Goal: Task Accomplishment & Management: Use online tool/utility

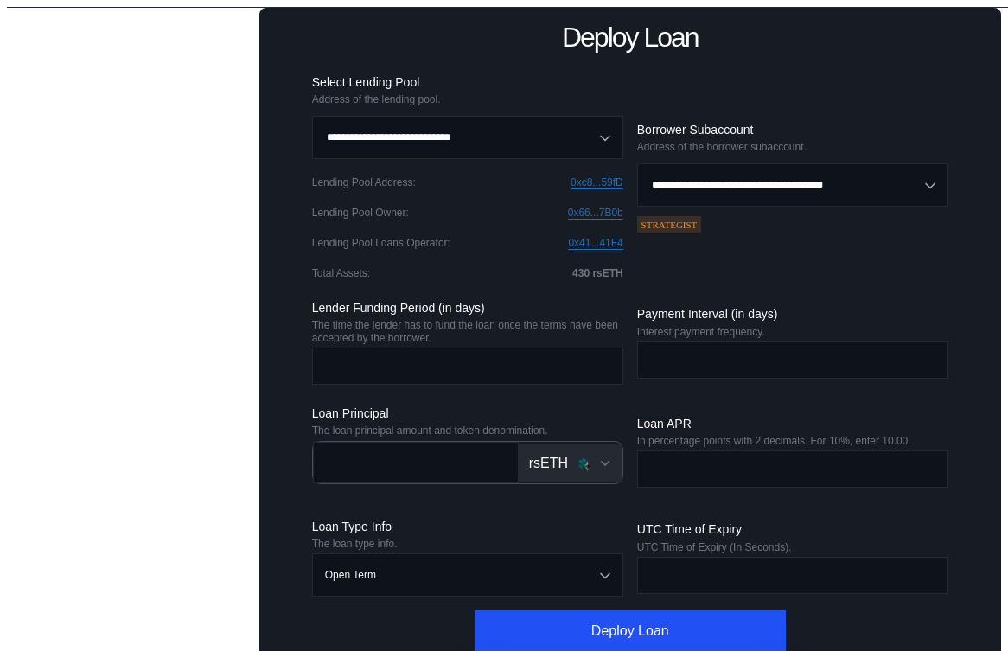
scroll to position [233, 0]
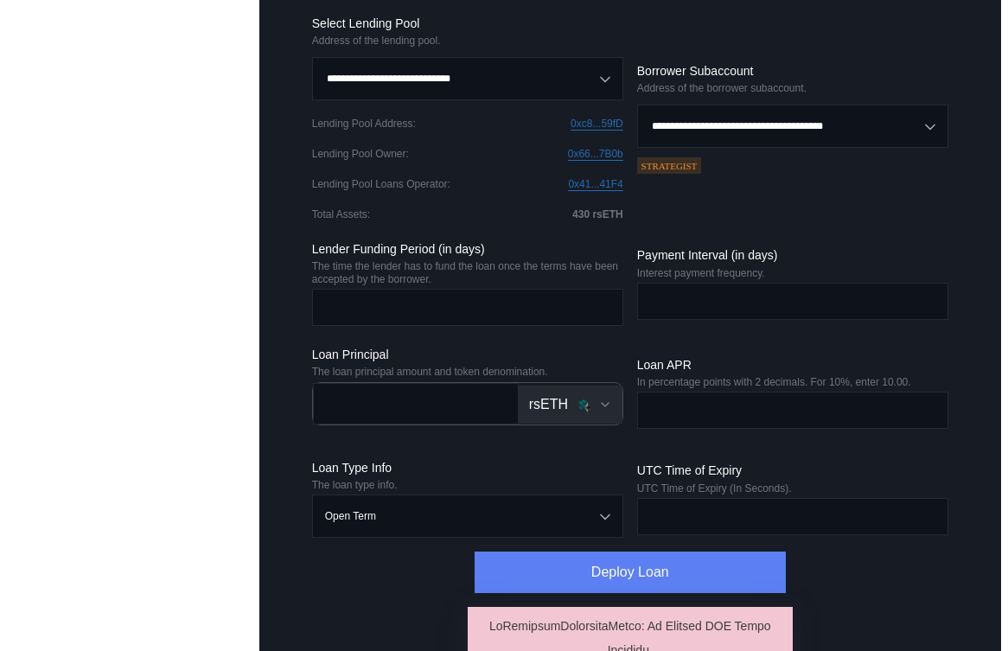
click at [587, 576] on button "Deploy Loan" at bounding box center [630, 573] width 311 height 42
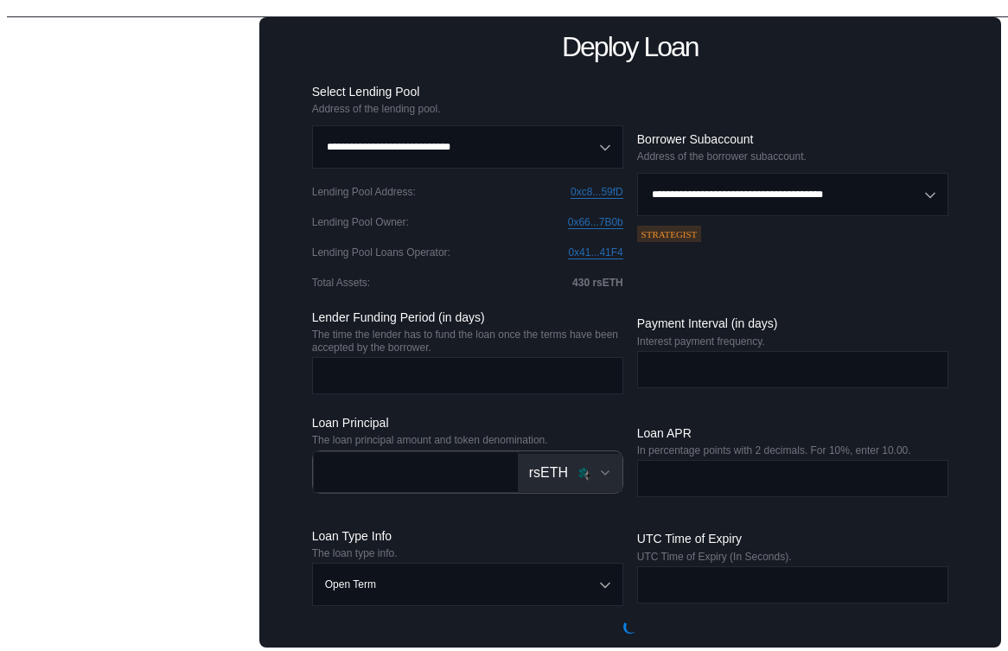
click at [718, 94] on div "**********" at bounding box center [630, 186] width 636 height 205
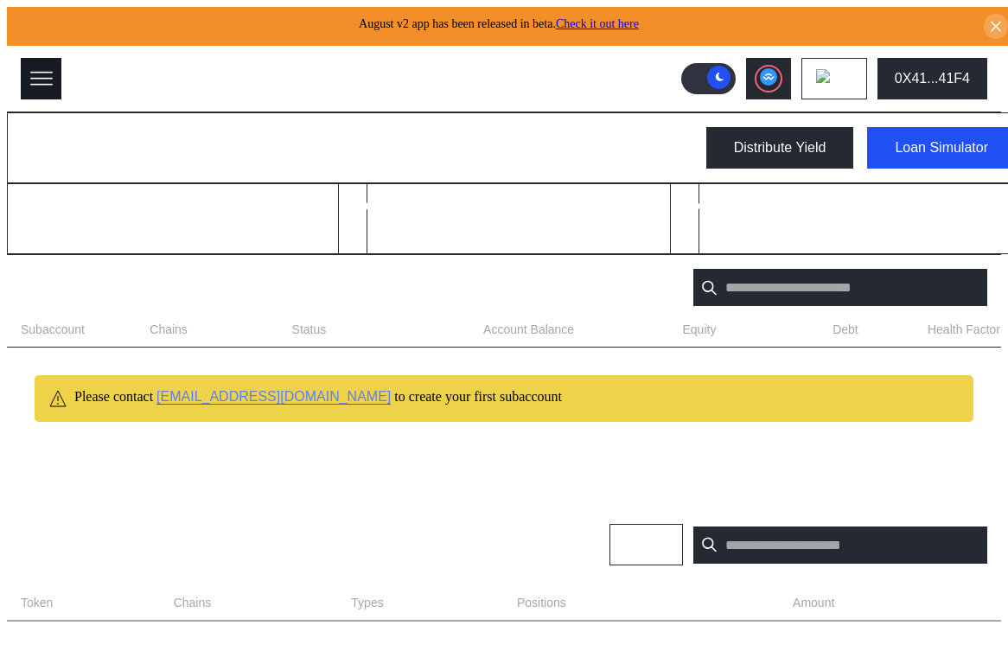
click at [39, 73] on icon at bounding box center [41, 79] width 24 height 24
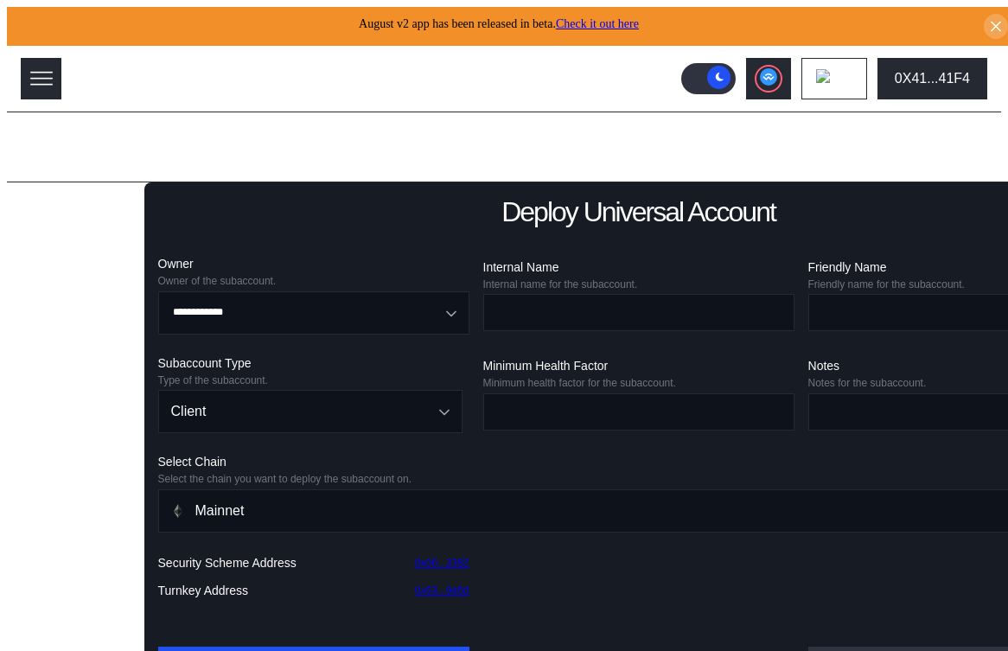
click at [73, 204] on div "Lending Pools" at bounding box center [73, 212] width 87 height 16
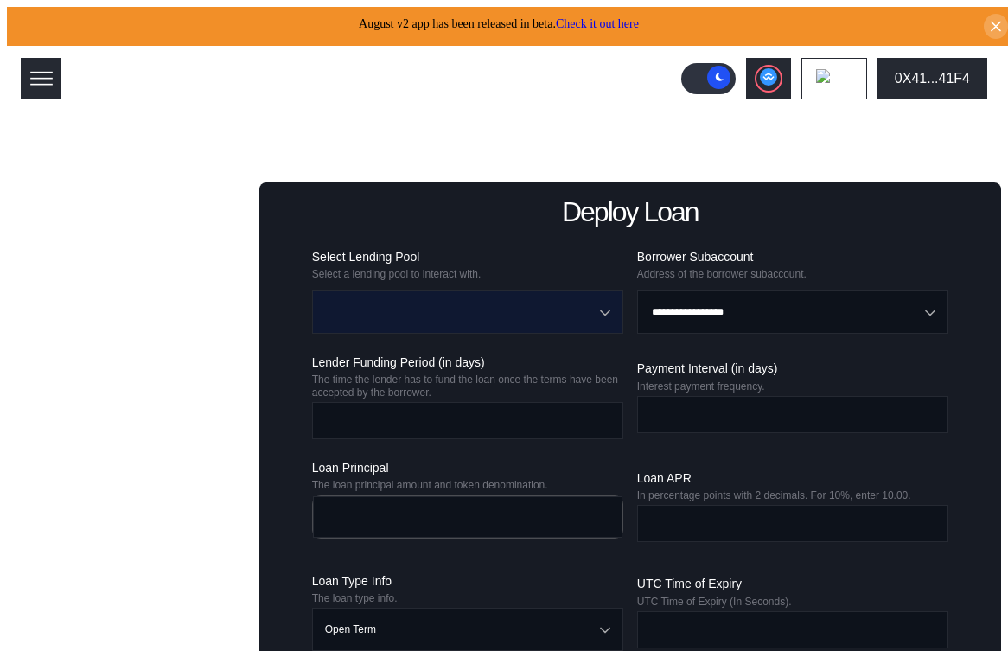
click at [386, 300] on input "Open menu" at bounding box center [458, 312] width 266 height 42
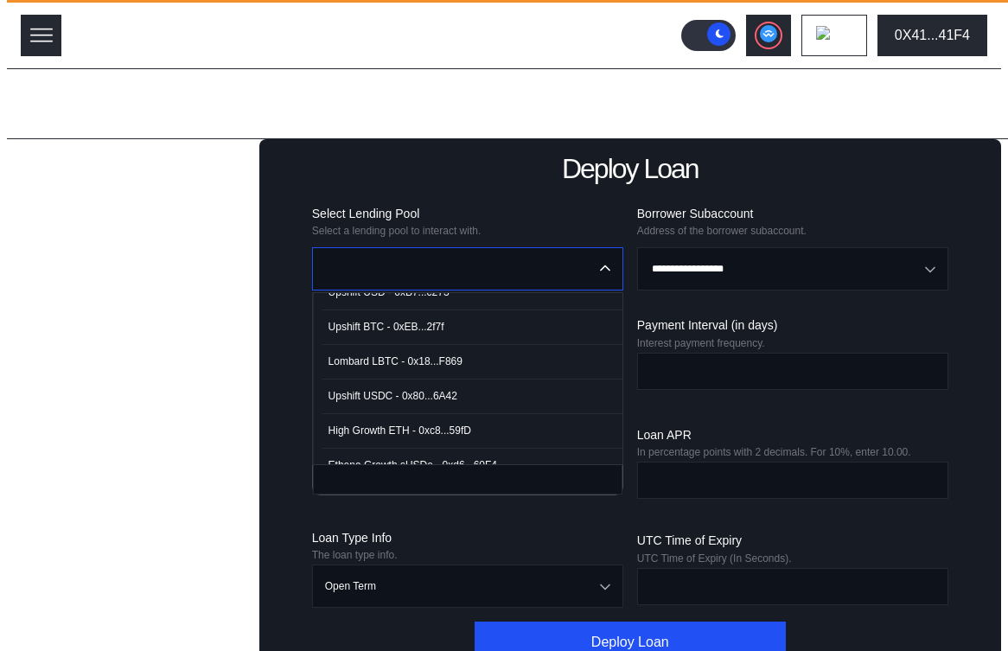
scroll to position [105, 0]
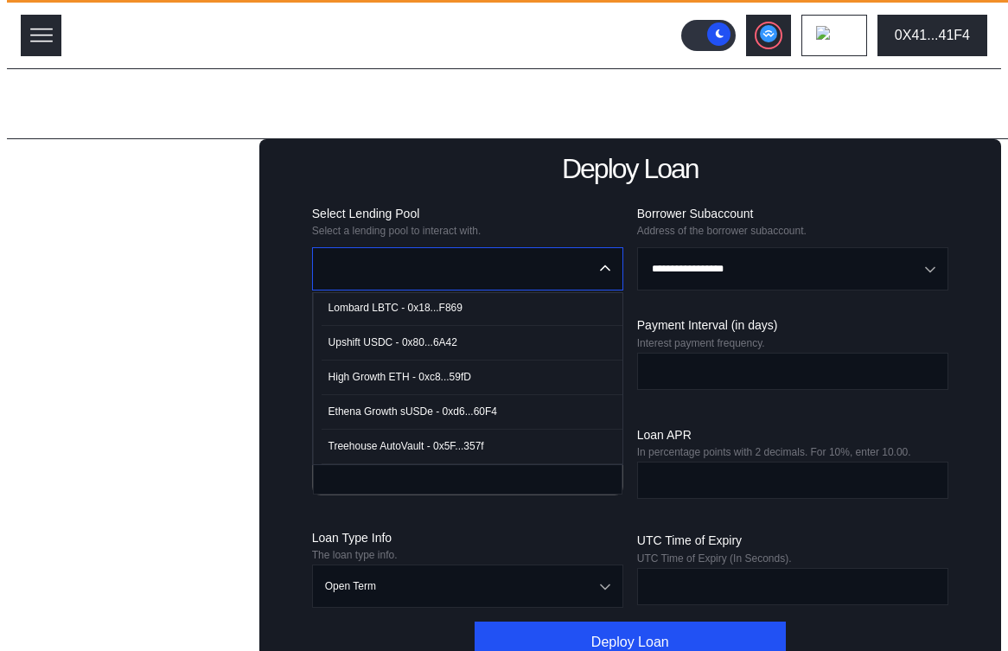
click at [389, 378] on div "High Growth ETH - 0xc8...59fD" at bounding box center [400, 377] width 143 height 12
type input "**********"
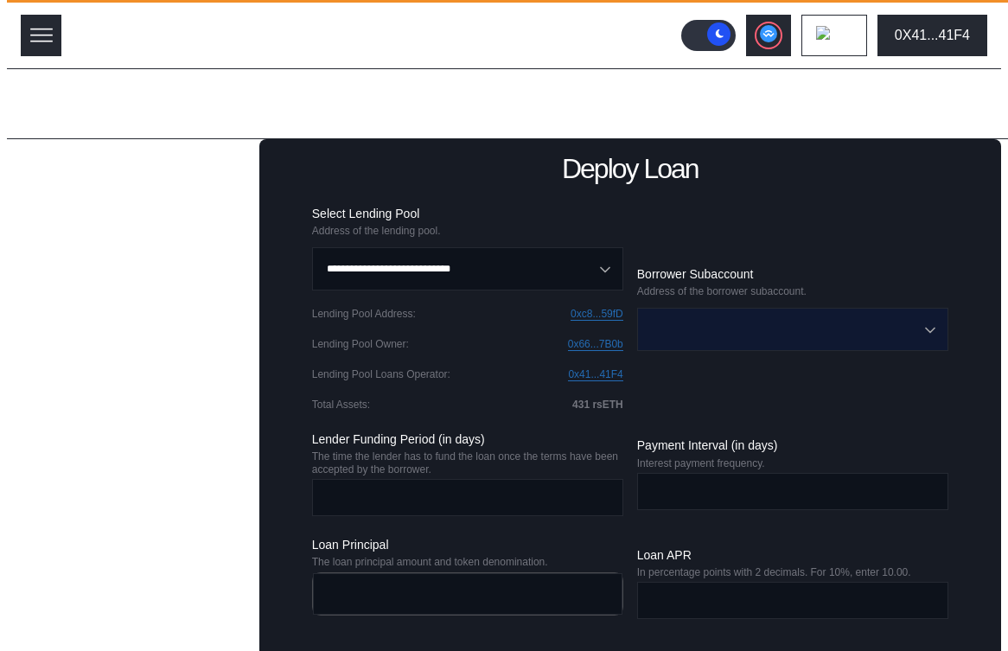
click at [731, 323] on input "Open menu" at bounding box center [783, 330] width 266 height 42
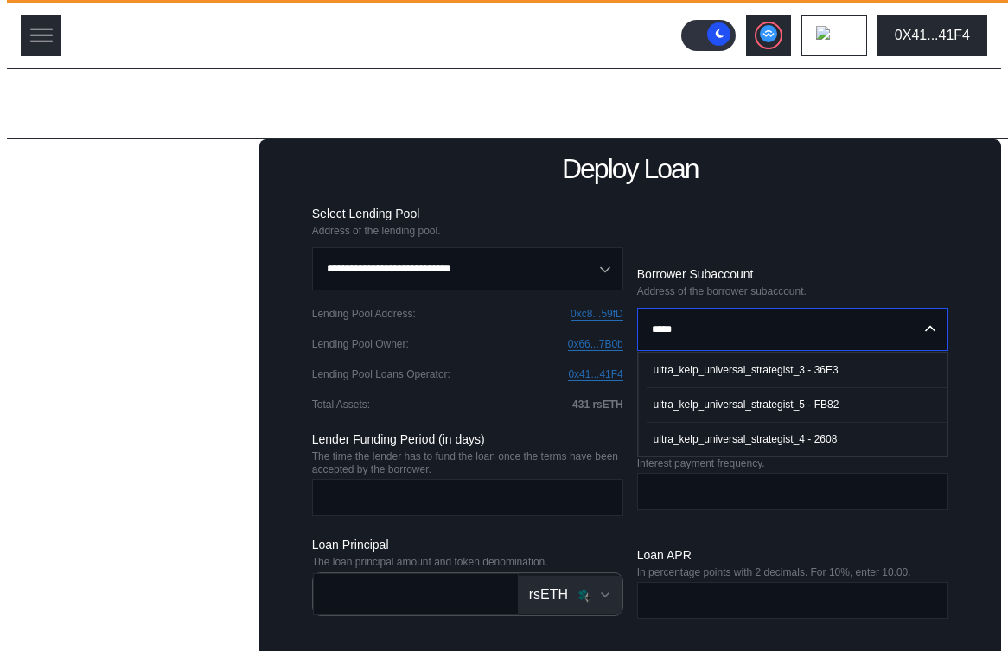
click at [752, 364] on div "ultra_kelp_universal_strategist_3 - 36E3" at bounding box center [746, 370] width 185 height 12
type input "**********"
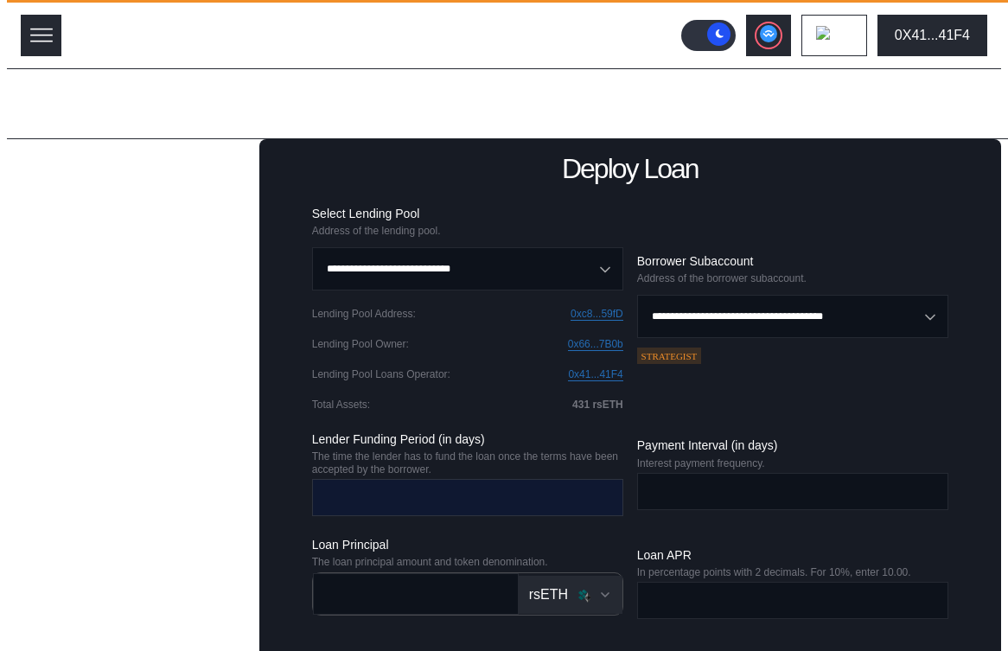
click at [399, 497] on input "number" at bounding box center [455, 497] width 284 height 35
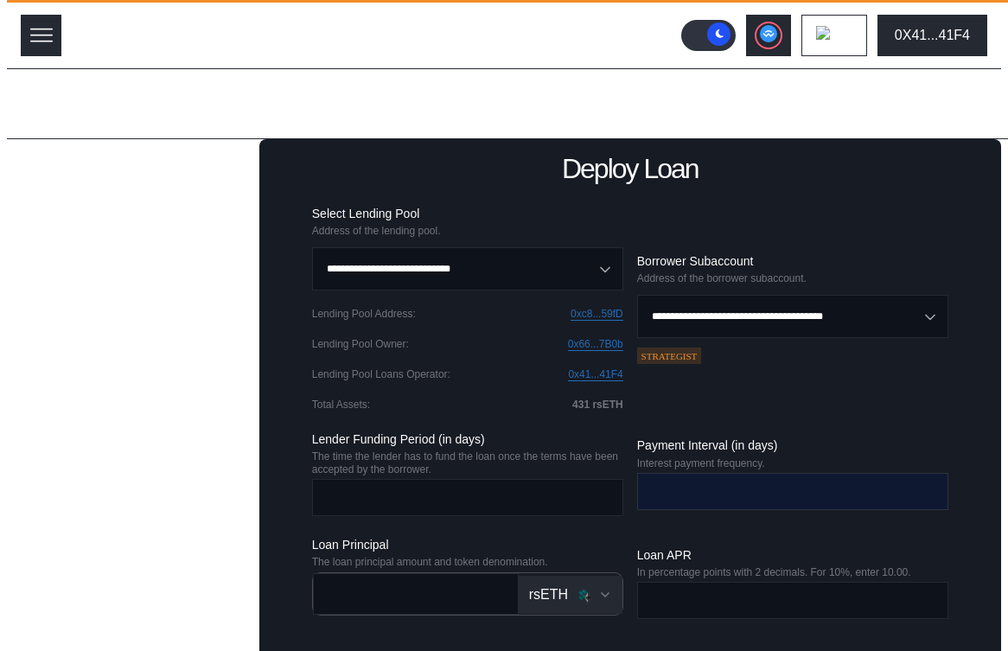
type input "*"
click at [674, 487] on input "number" at bounding box center [780, 491] width 284 height 35
type input "*"
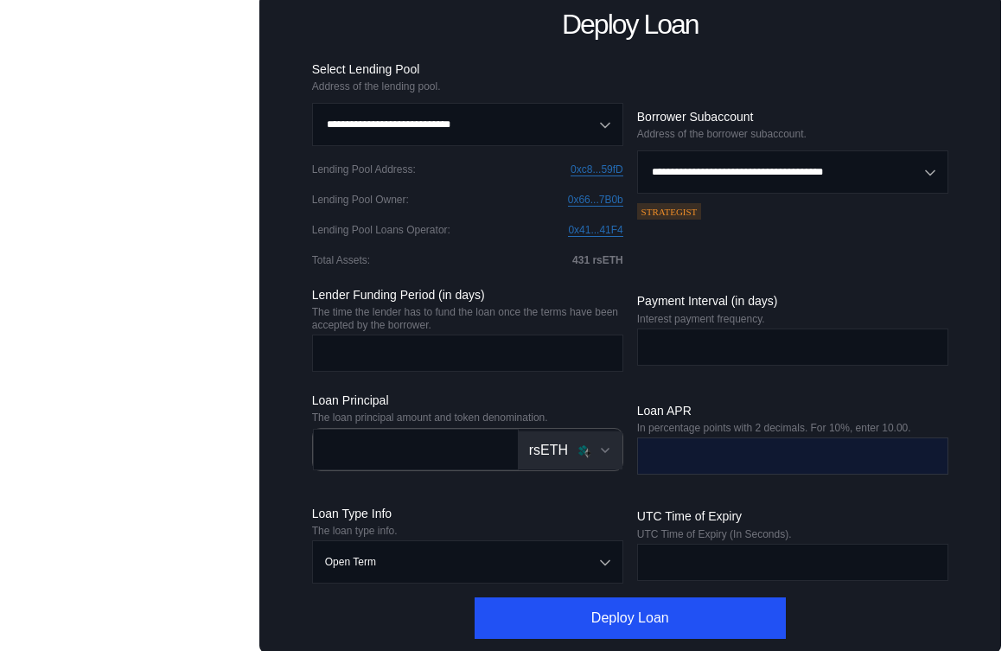
click at [685, 463] on input "number" at bounding box center [780, 455] width 284 height 35
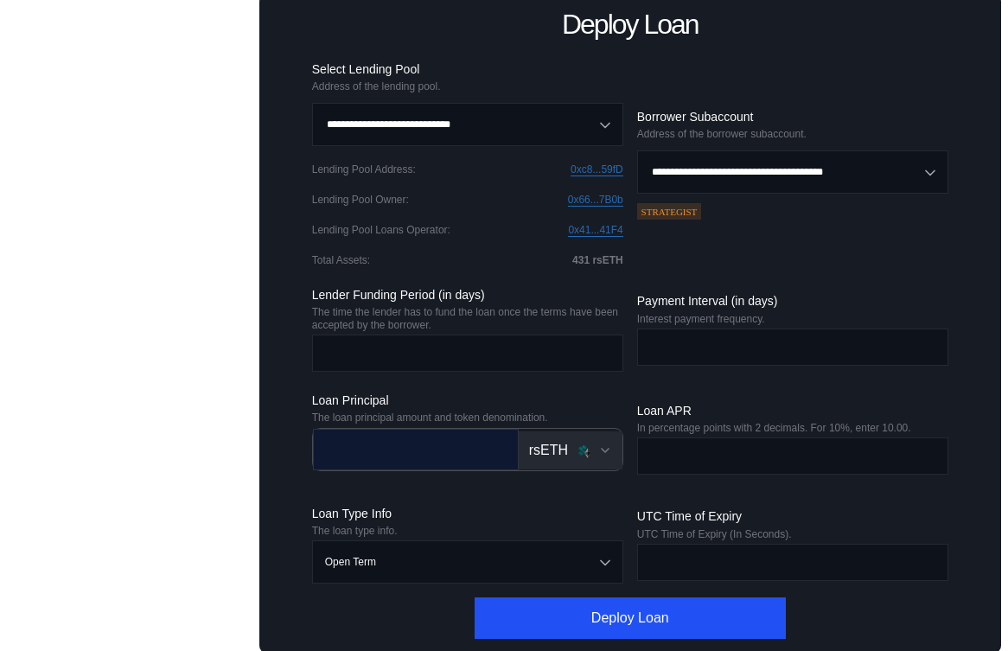
type input "****"
click at [457, 444] on input "number" at bounding box center [403, 448] width 179 height 35
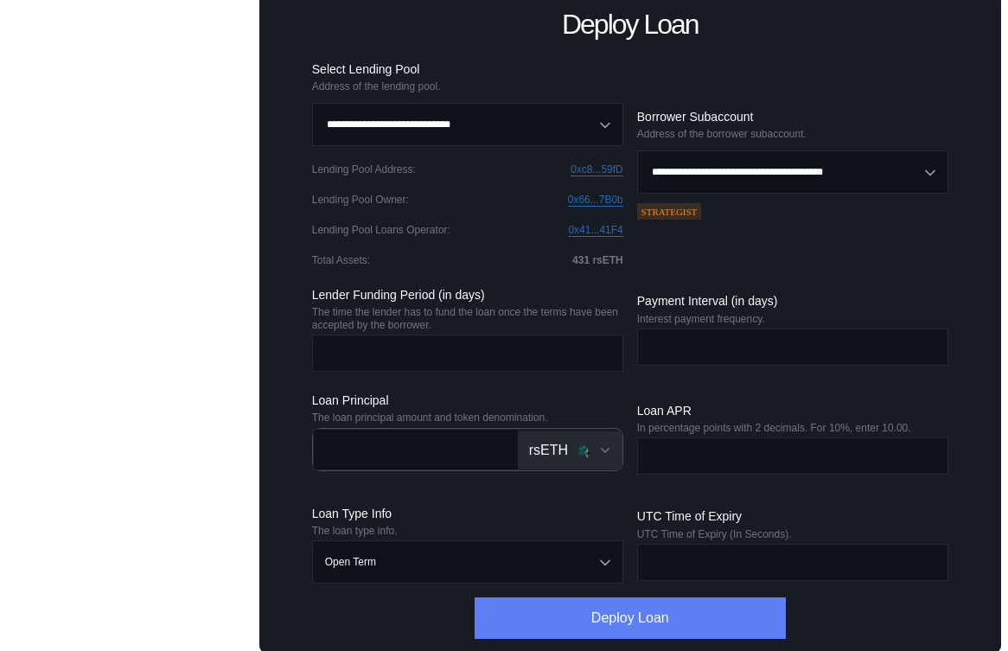
type input "***"
click at [637, 619] on button "Deploy Loan" at bounding box center [630, 618] width 311 height 42
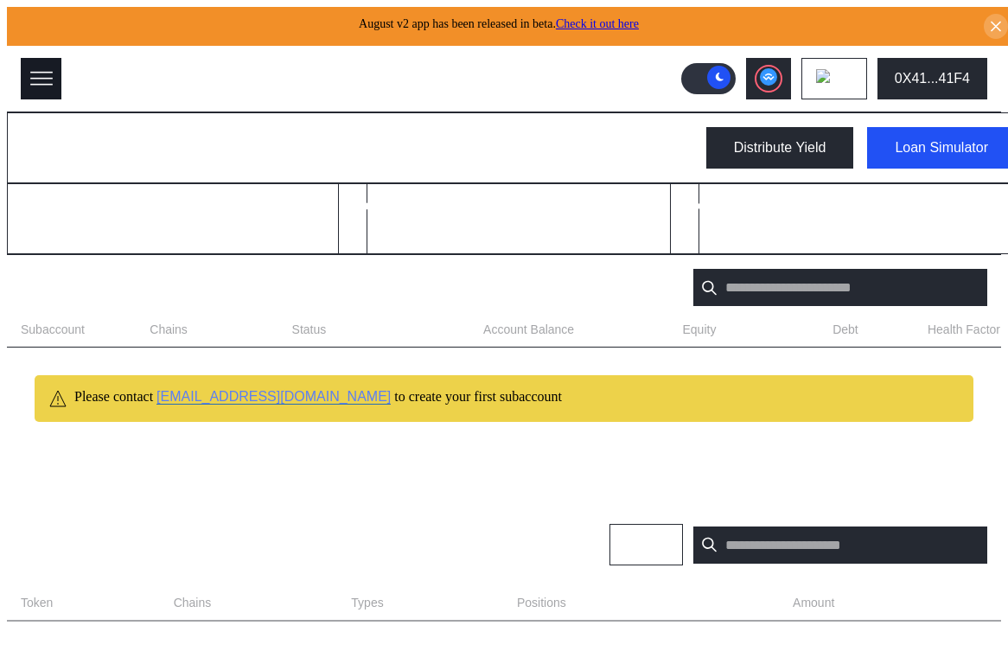
click at [39, 68] on icon at bounding box center [41, 79] width 24 height 24
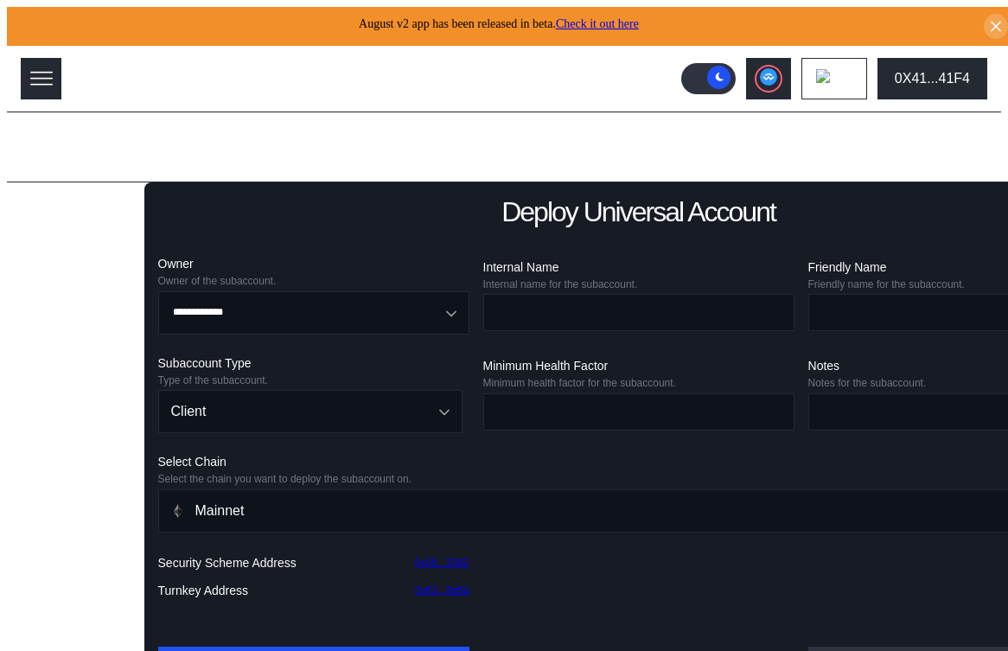
click at [61, 205] on div "Lending Pools" at bounding box center [73, 212] width 87 height 16
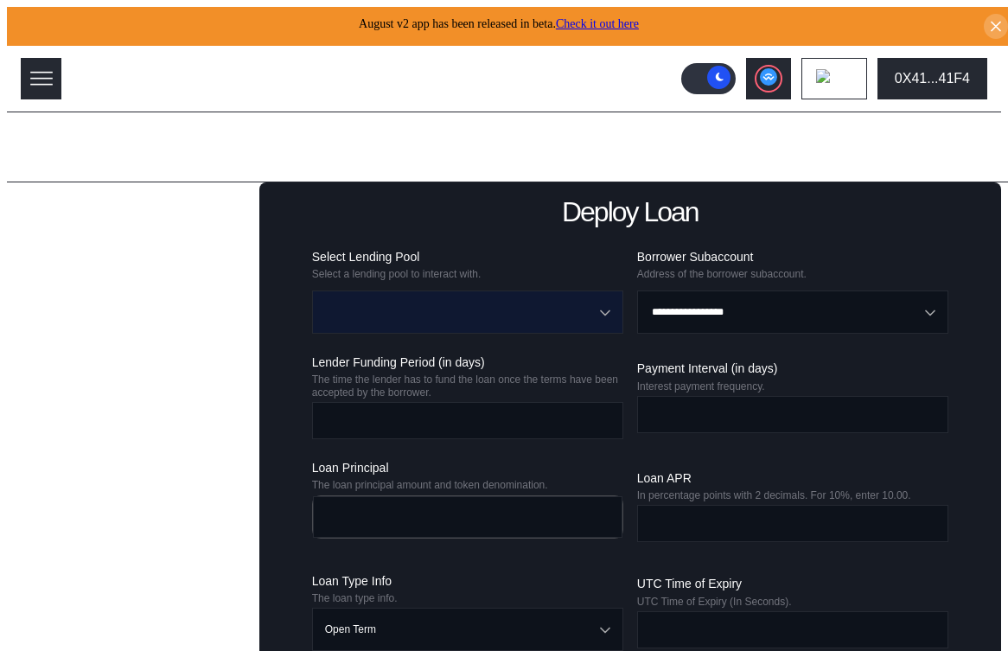
click at [491, 308] on input "Open menu" at bounding box center [458, 312] width 266 height 42
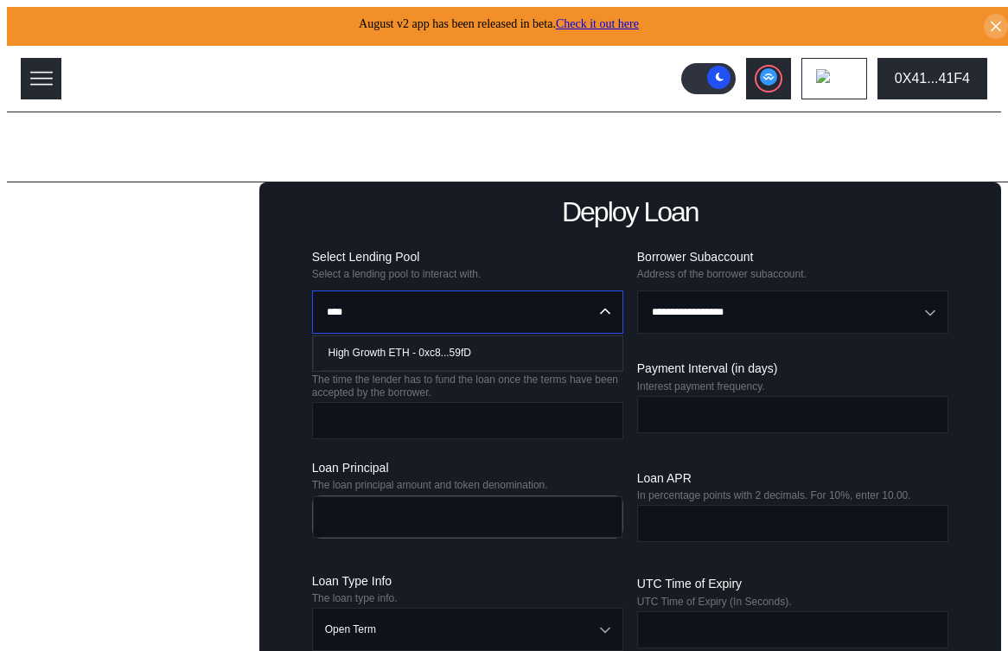
click at [470, 347] on div "High Growth ETH - 0xc8...59fD" at bounding box center [400, 353] width 143 height 12
type input "**********"
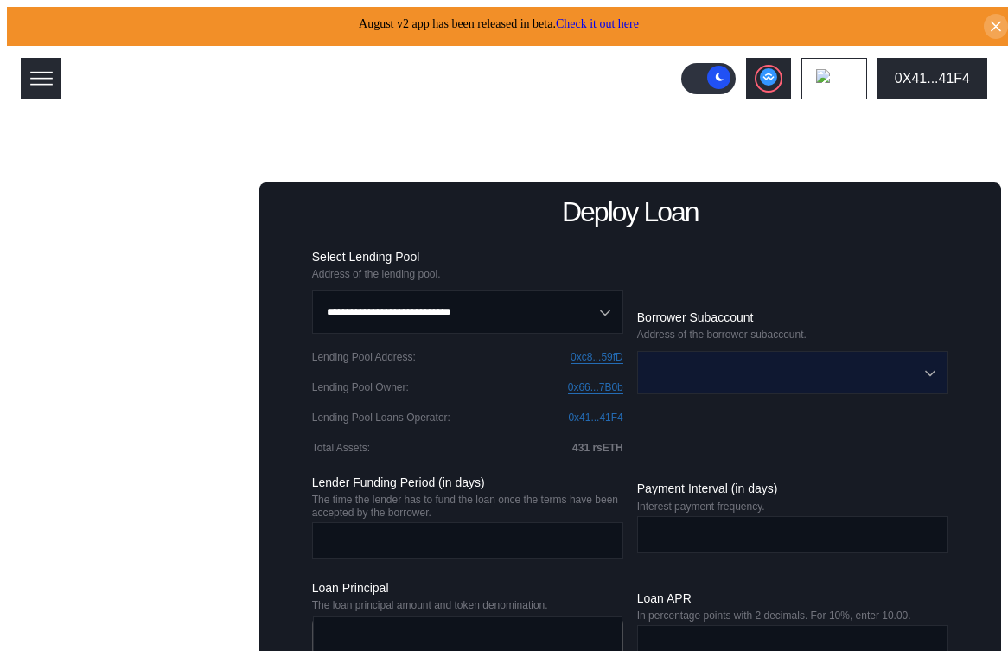
click at [693, 367] on input "Open menu" at bounding box center [783, 373] width 266 height 42
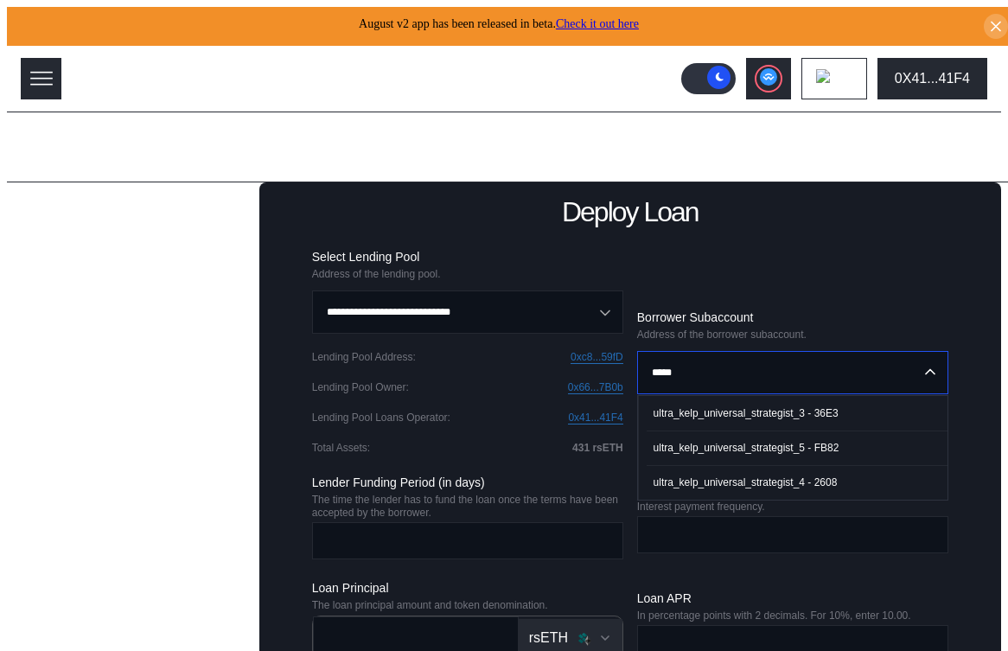
click at [707, 407] on div "ultra_kelp_universal_strategist_3 - 36E3" at bounding box center [746, 413] width 185 height 12
type input "**********"
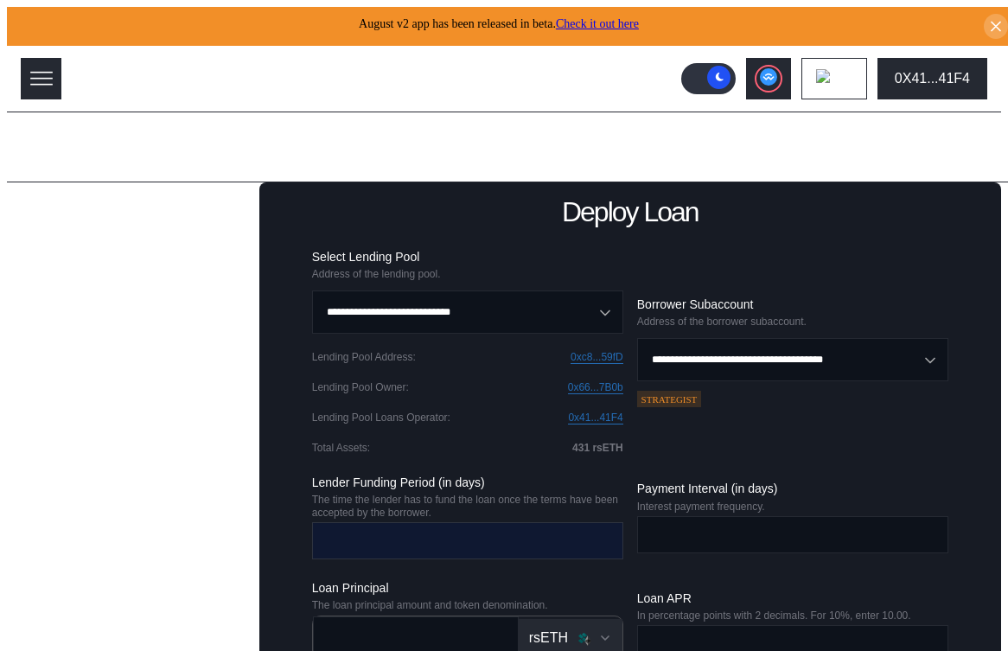
click at [486, 546] on input "number" at bounding box center [455, 540] width 284 height 35
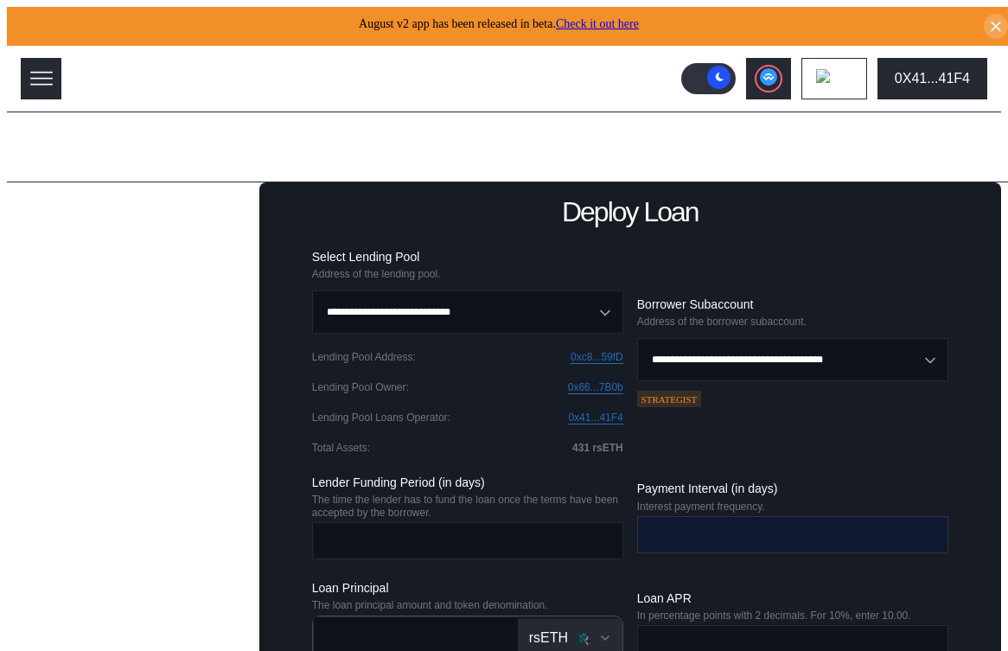
type input "*"
click at [699, 533] on input "number" at bounding box center [780, 534] width 284 height 35
type input "*"
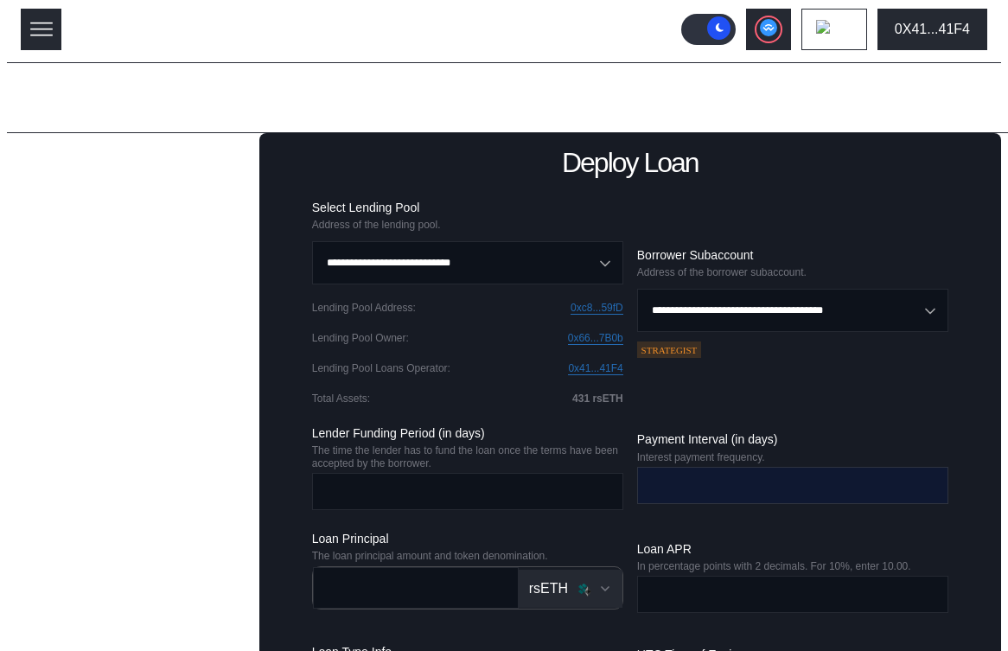
scroll to position [188, 0]
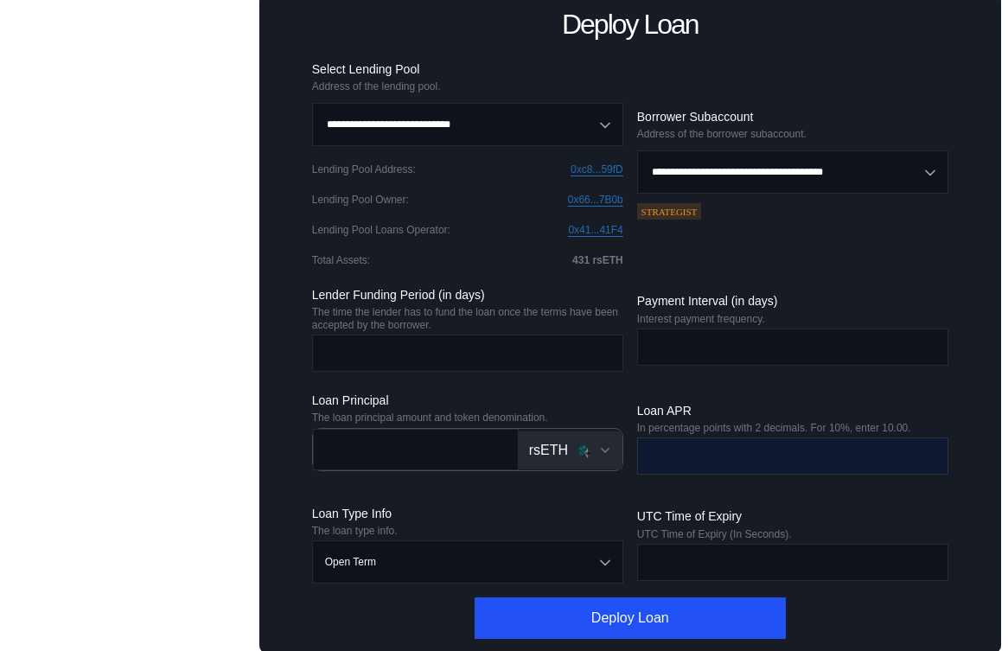
click at [696, 455] on input "number" at bounding box center [780, 455] width 284 height 35
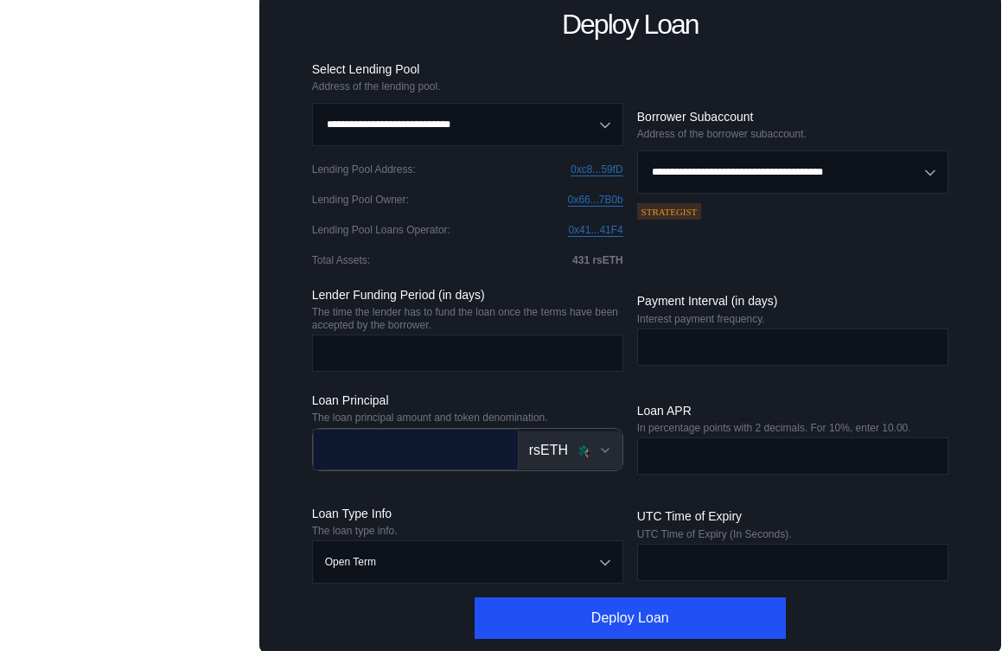
type input "****"
click at [484, 443] on input "number" at bounding box center [403, 448] width 179 height 35
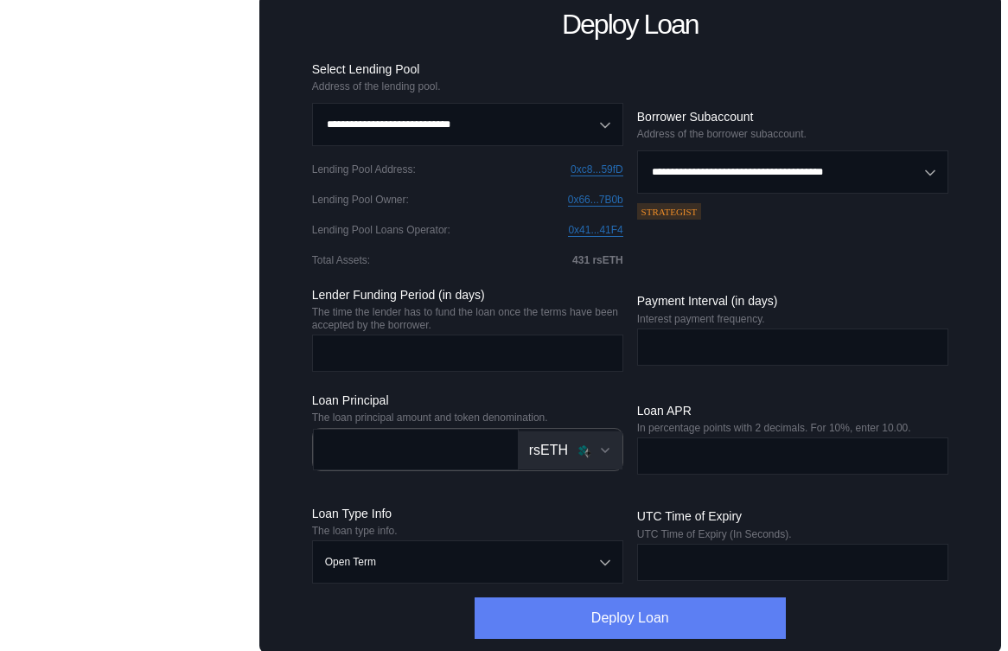
type input "***"
click at [626, 627] on button "Deploy Loan" at bounding box center [630, 618] width 311 height 42
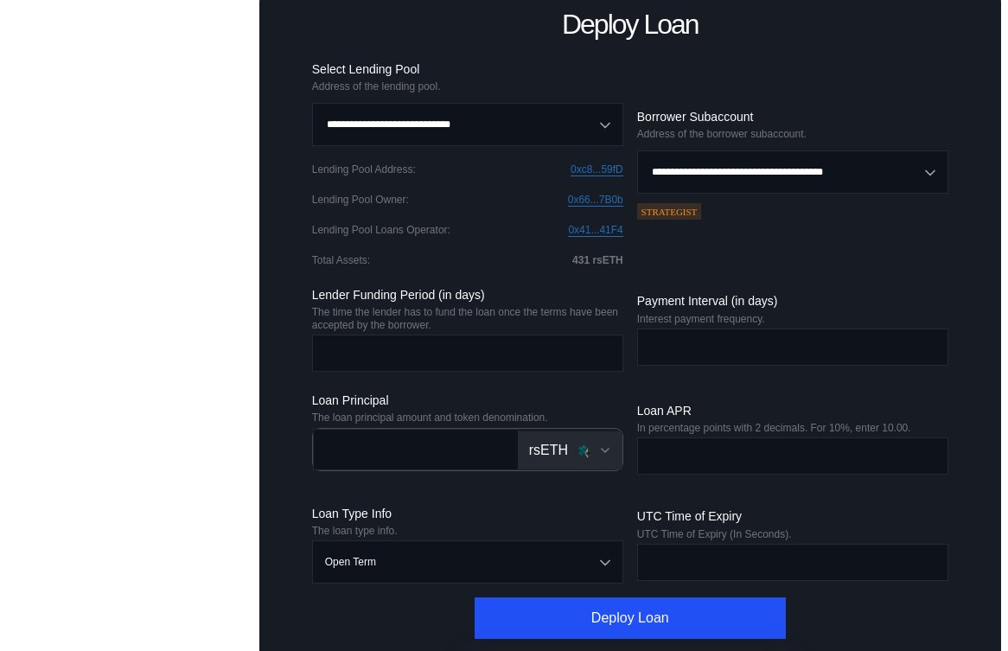
scroll to position [264, 0]
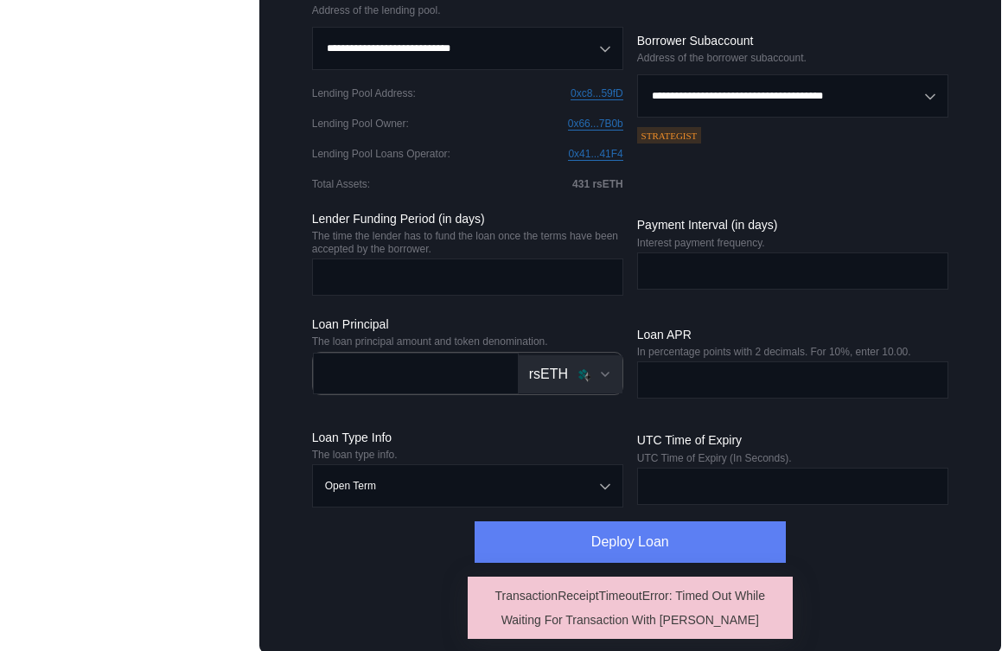
click at [531, 541] on button "Deploy Loan" at bounding box center [630, 542] width 311 height 42
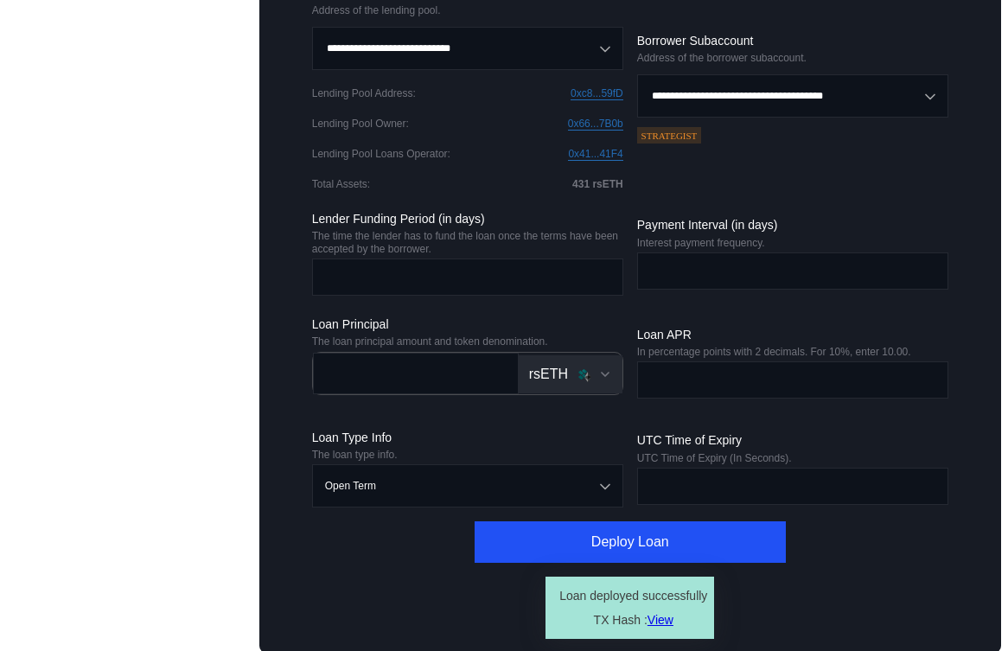
scroll to position [0, 0]
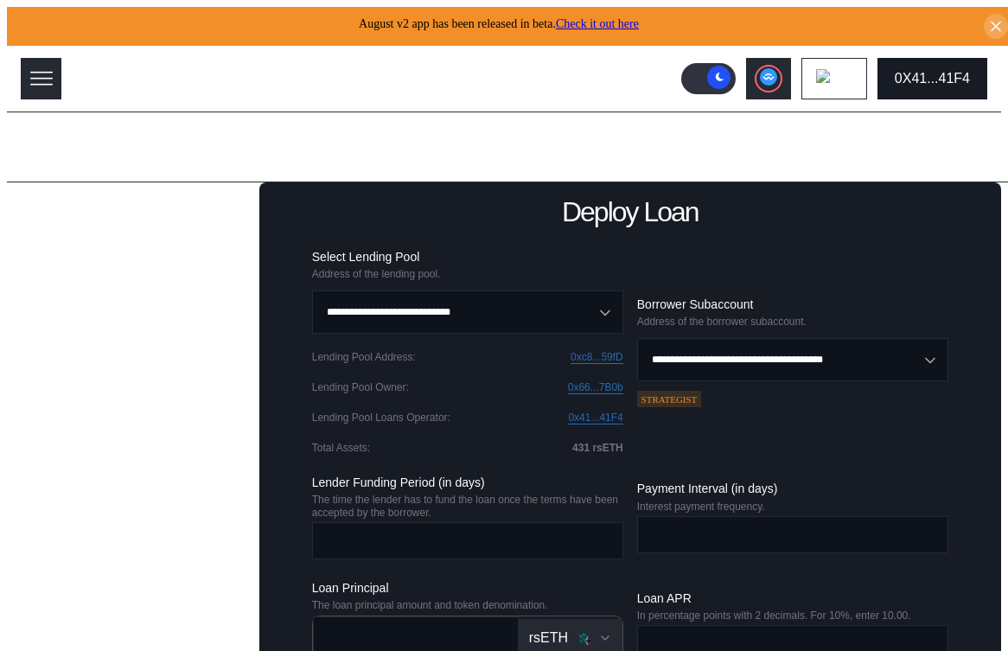
click at [951, 71] on div "0X41...41F4" at bounding box center [932, 79] width 75 height 16
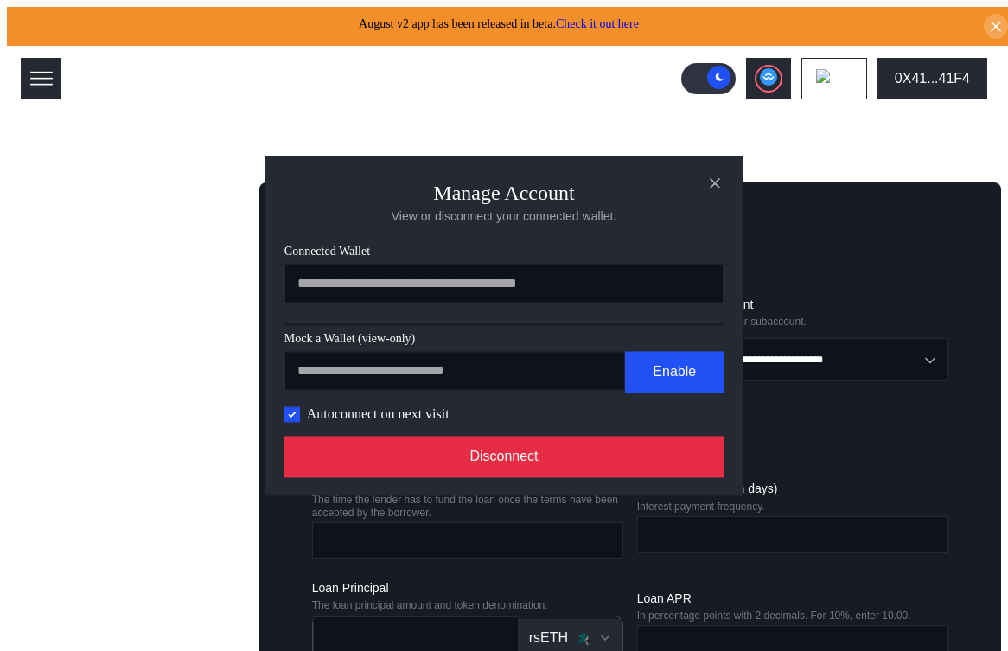
click at [598, 474] on button "Disconnect" at bounding box center [503, 457] width 439 height 42
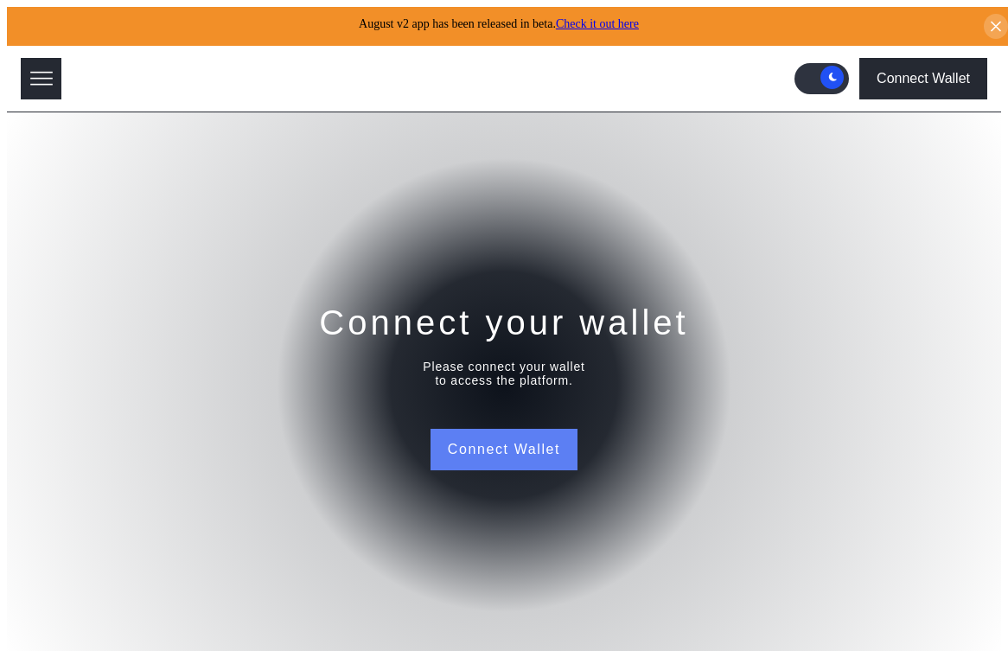
click at [476, 430] on button "Connect Wallet" at bounding box center [504, 450] width 147 height 42
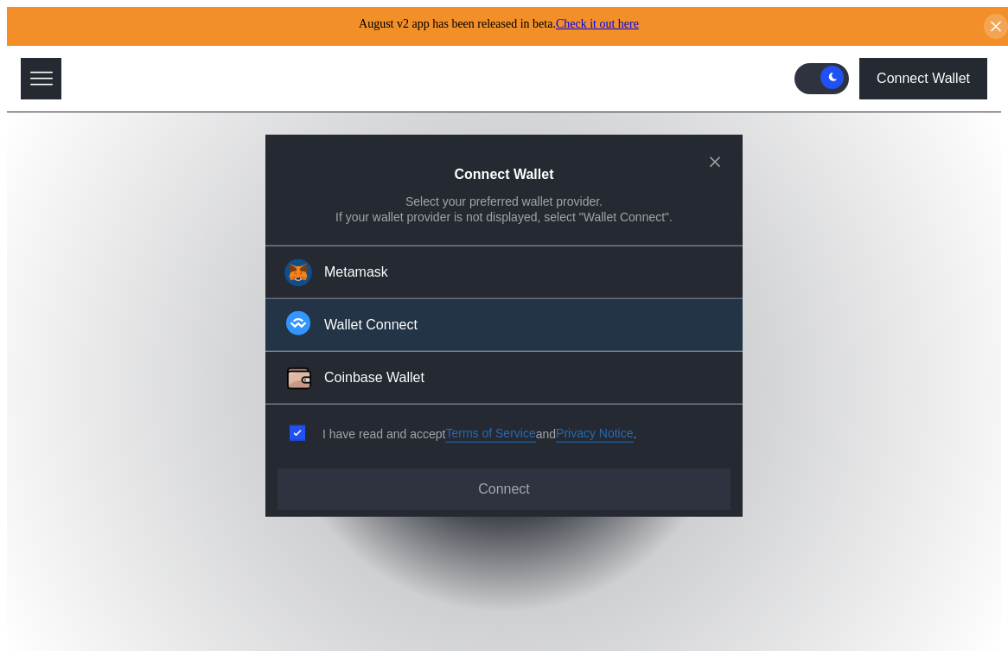
click at [382, 316] on button "Wallet Connect" at bounding box center [503, 325] width 477 height 53
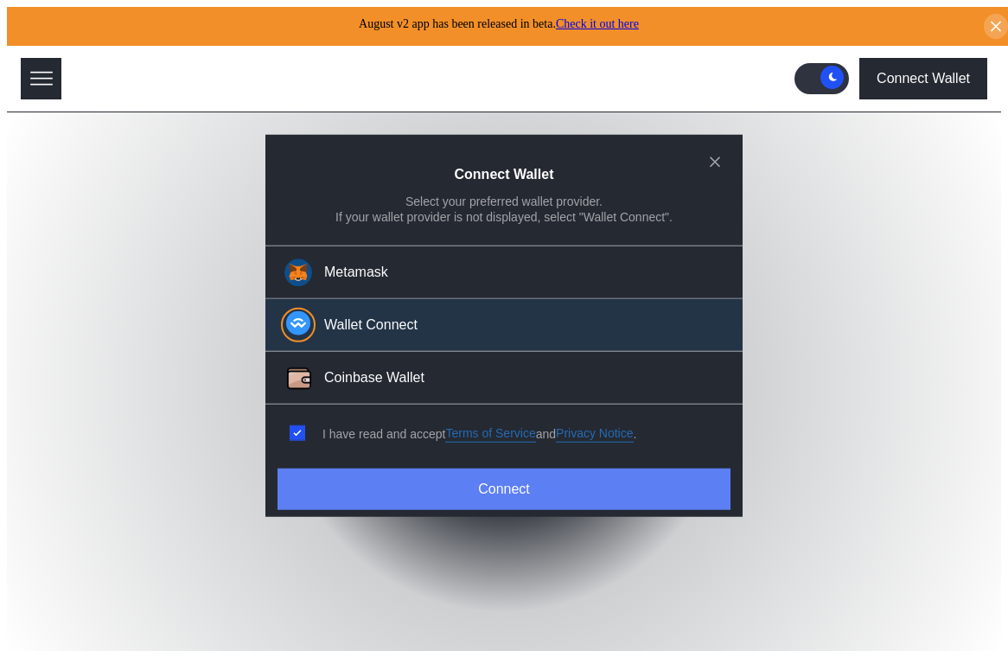
click at [410, 485] on button "Connect" at bounding box center [504, 490] width 453 height 42
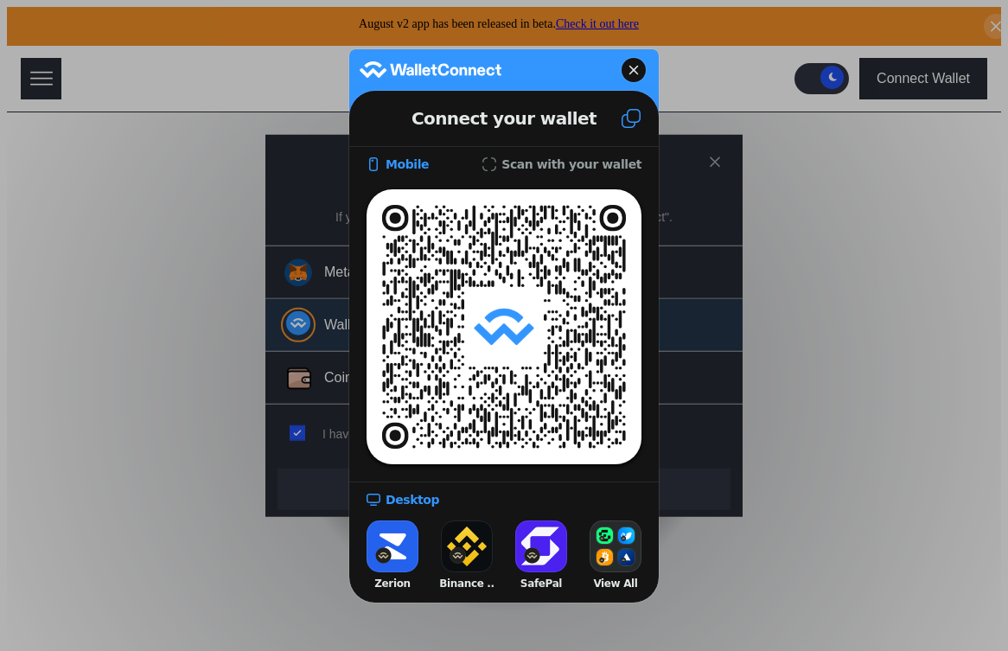
click at [621, 140] on header "Connect your wallet" at bounding box center [504, 119] width 310 height 56
click at [636, 114] on icon at bounding box center [631, 118] width 21 height 21
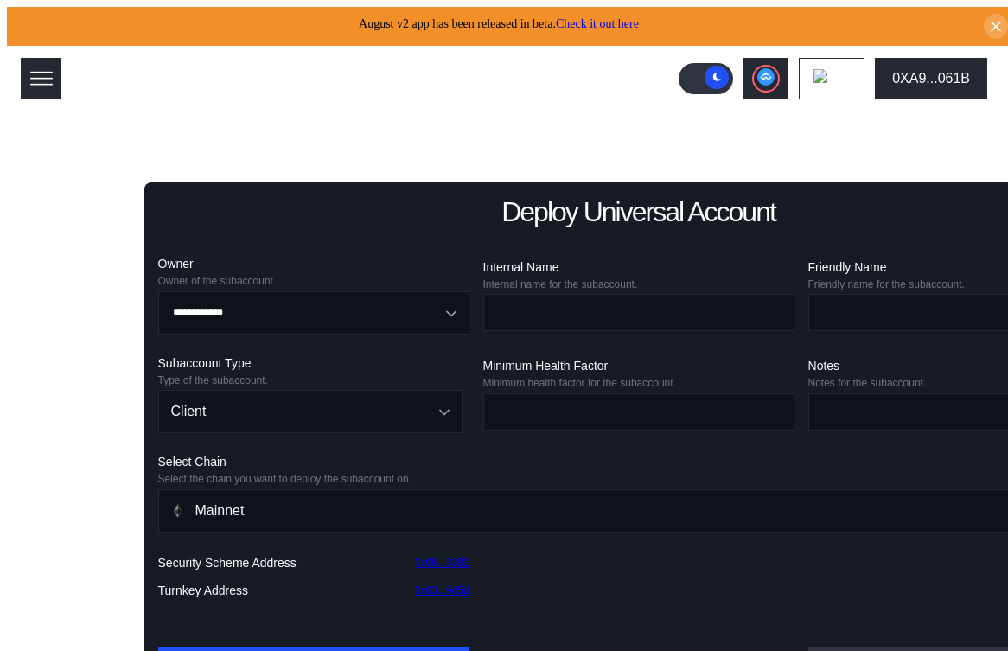
click at [46, 208] on div "Lending Pools" at bounding box center [73, 212] width 87 height 16
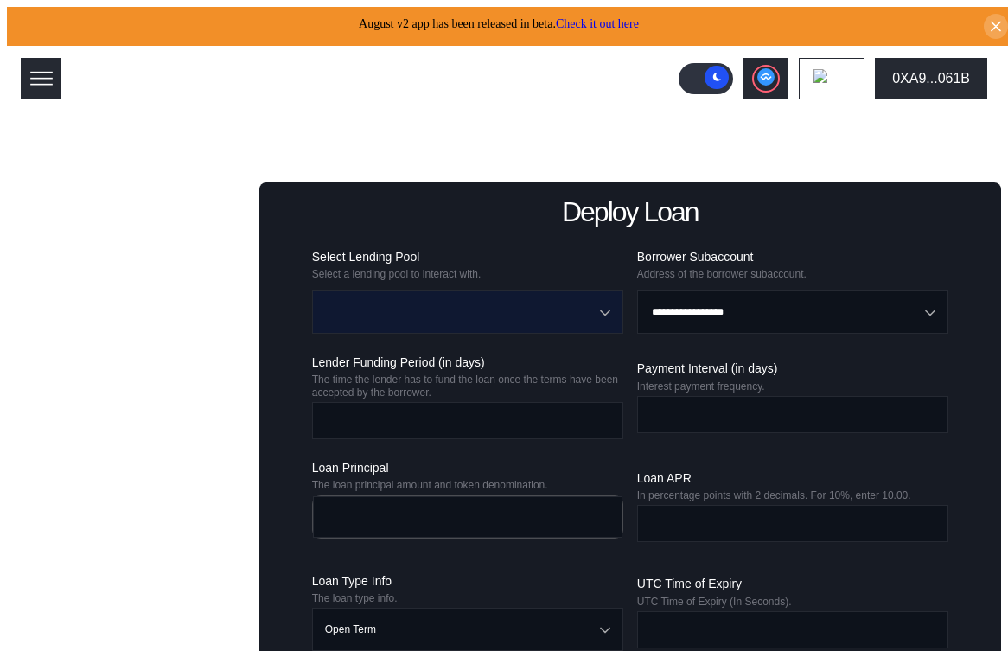
click at [475, 291] on input "Open menu" at bounding box center [458, 312] width 266 height 42
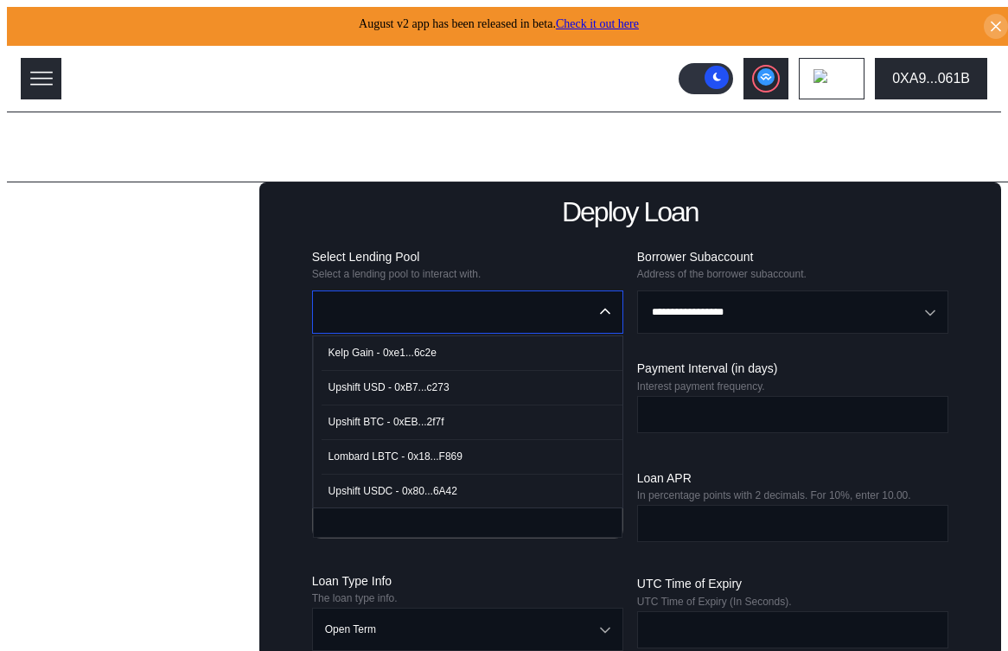
click at [447, 348] on span "Kelp Gain - 0xe1...6c2e" at bounding box center [472, 352] width 301 height 35
type input "**********"
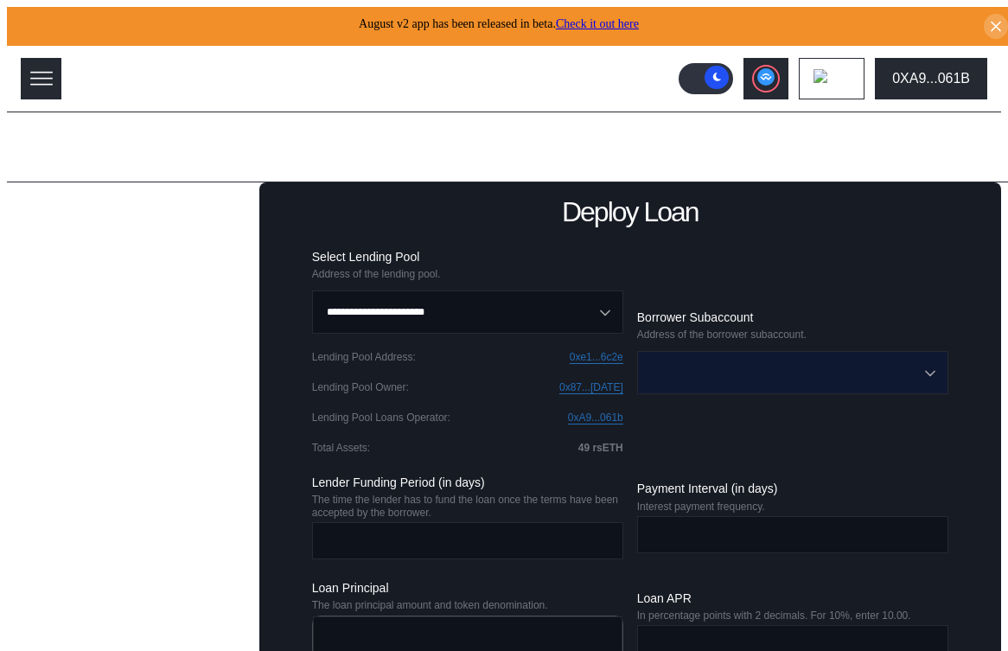
click at [726, 365] on input "Open menu" at bounding box center [783, 373] width 266 height 42
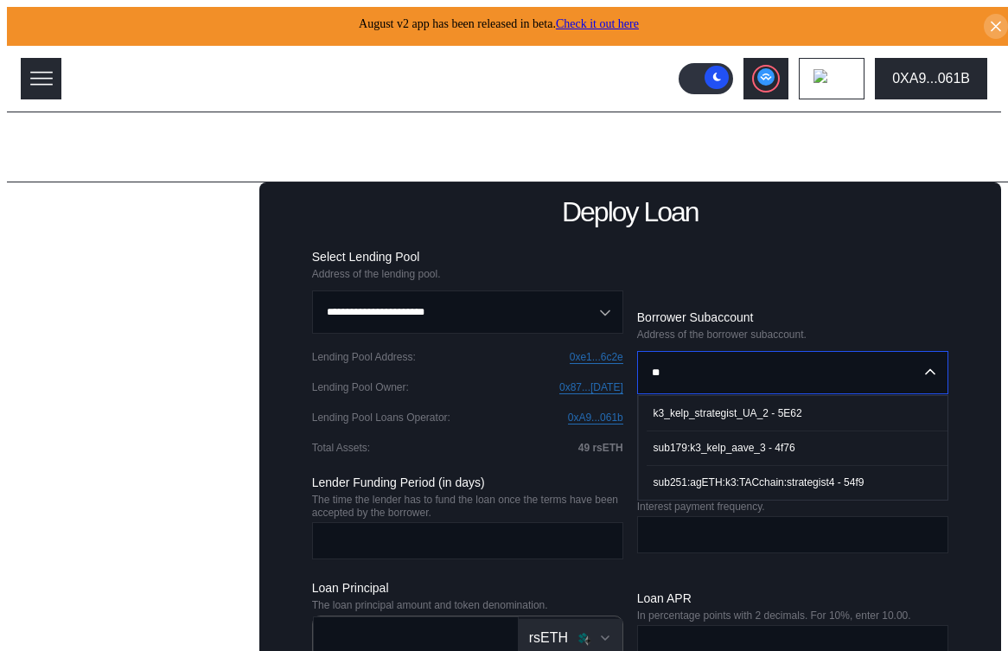
click at [802, 444] on span "sub179:k3_kelp_aave_3 - 4f76" at bounding box center [797, 448] width 301 height 35
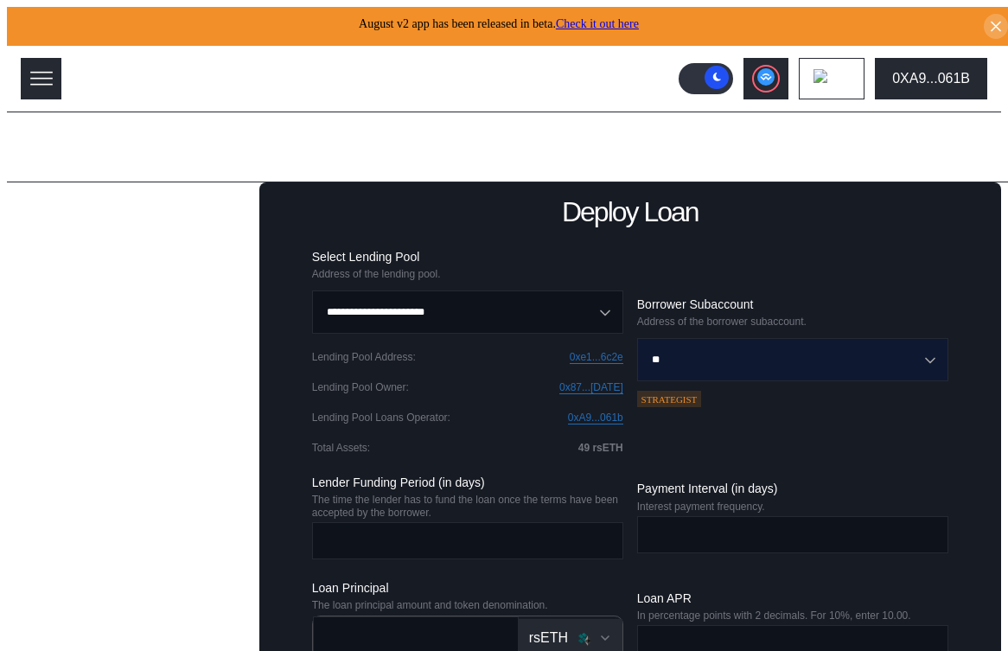
click at [701, 355] on input "**" at bounding box center [783, 360] width 266 height 42
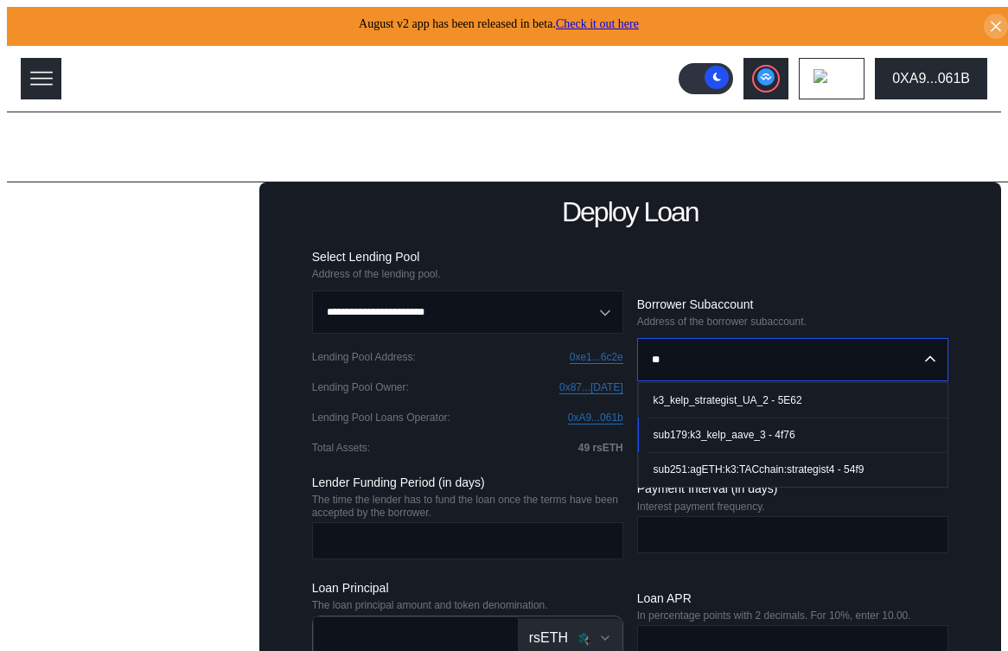
type input "**********"
click at [800, 229] on div "**********" at bounding box center [630, 511] width 742 height 658
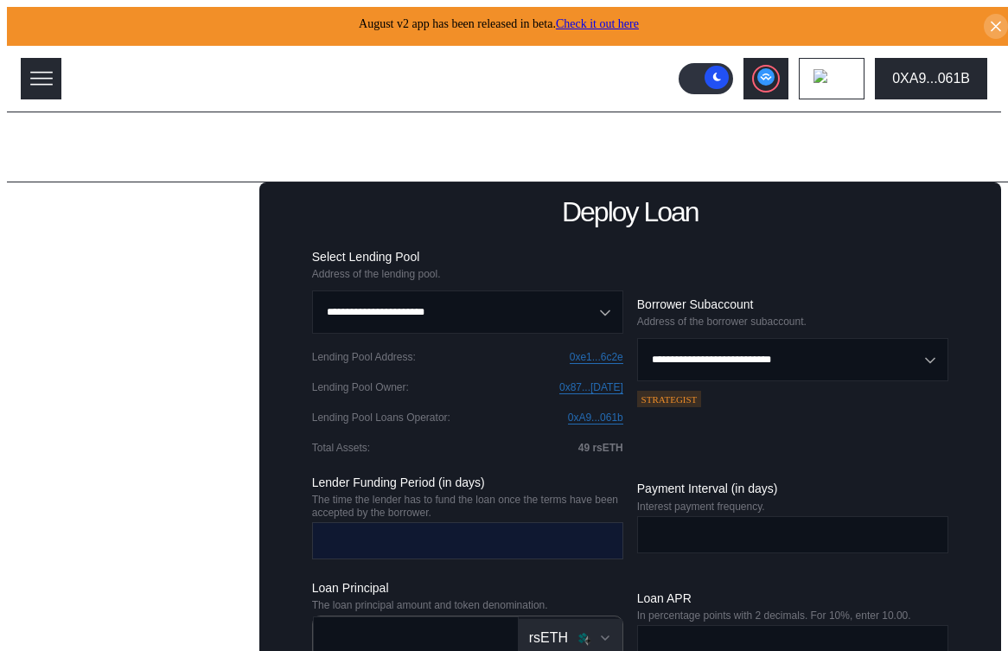
click at [455, 539] on input "number" at bounding box center [455, 540] width 284 height 35
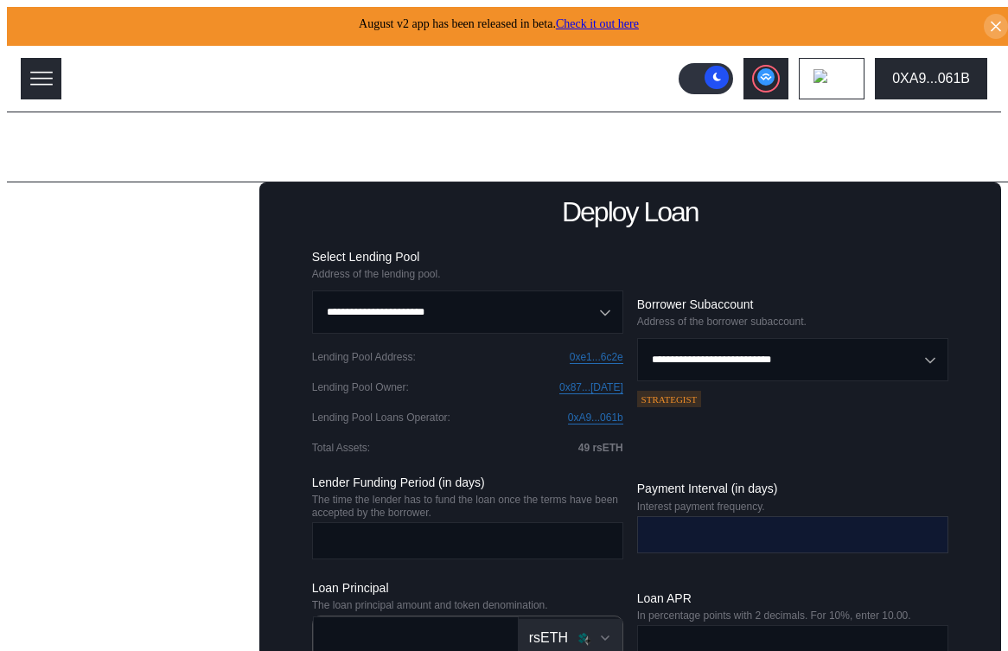
type input "*"
click at [661, 537] on input "number" at bounding box center [780, 534] width 284 height 35
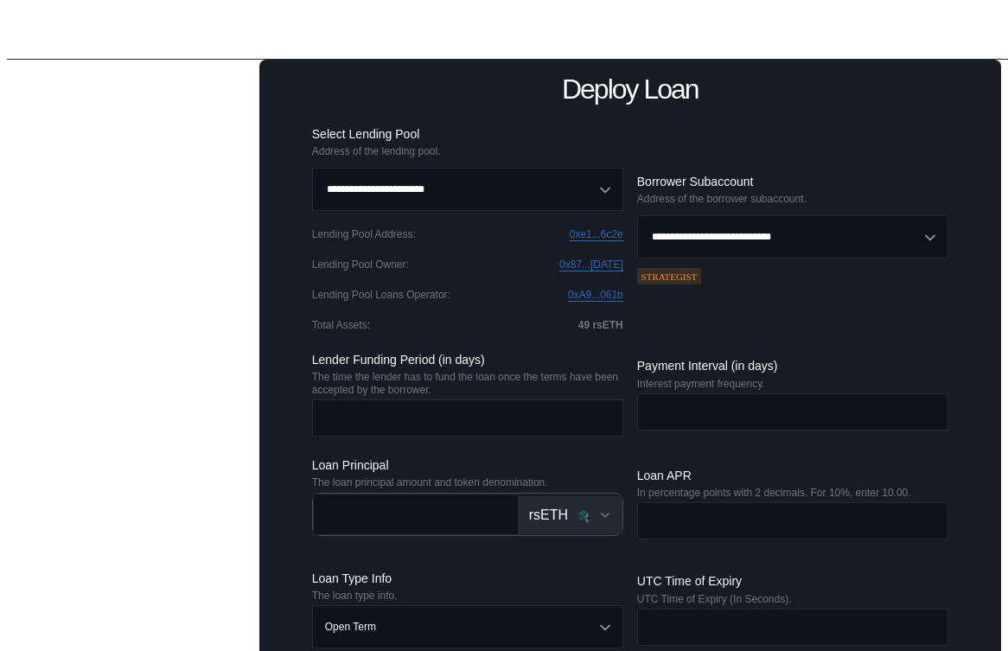
scroll to position [188, 0]
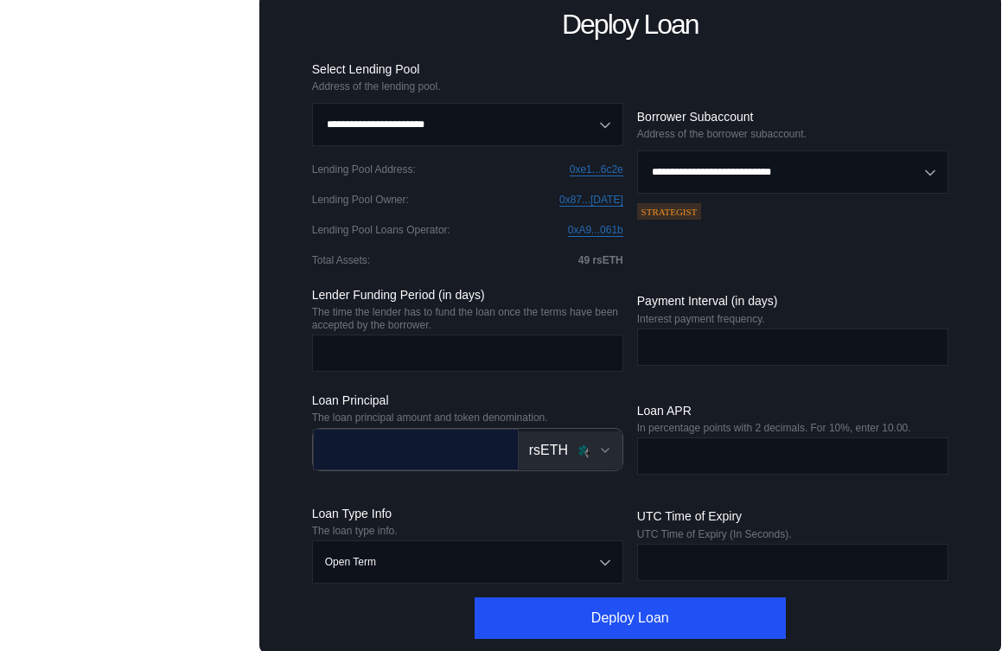
type input "*"
click at [437, 448] on input "number" at bounding box center [403, 448] width 179 height 35
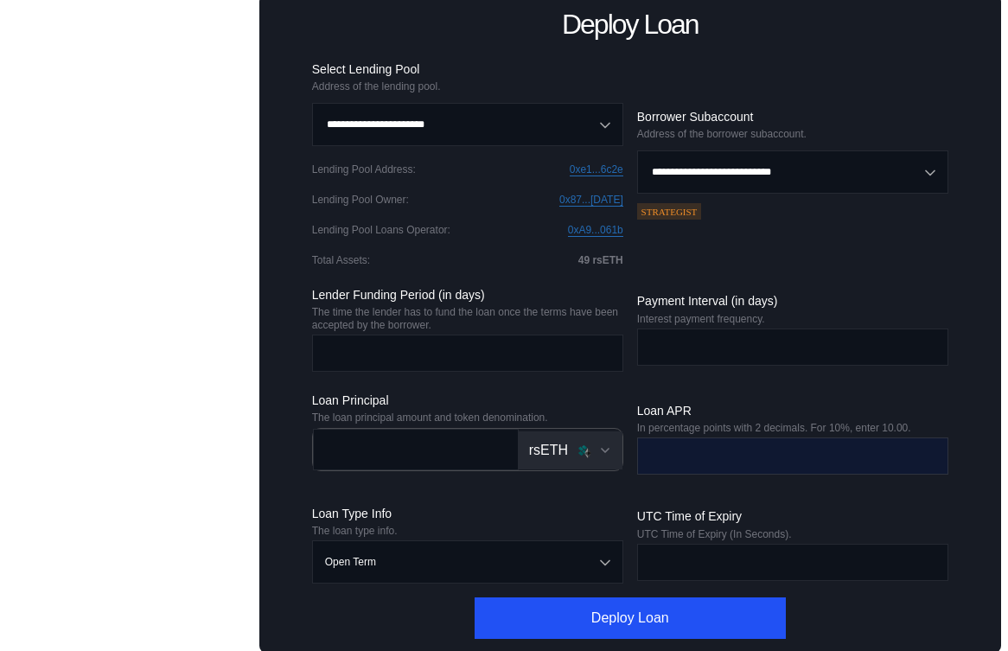
type input "**"
click at [663, 441] on input "number" at bounding box center [780, 455] width 284 height 35
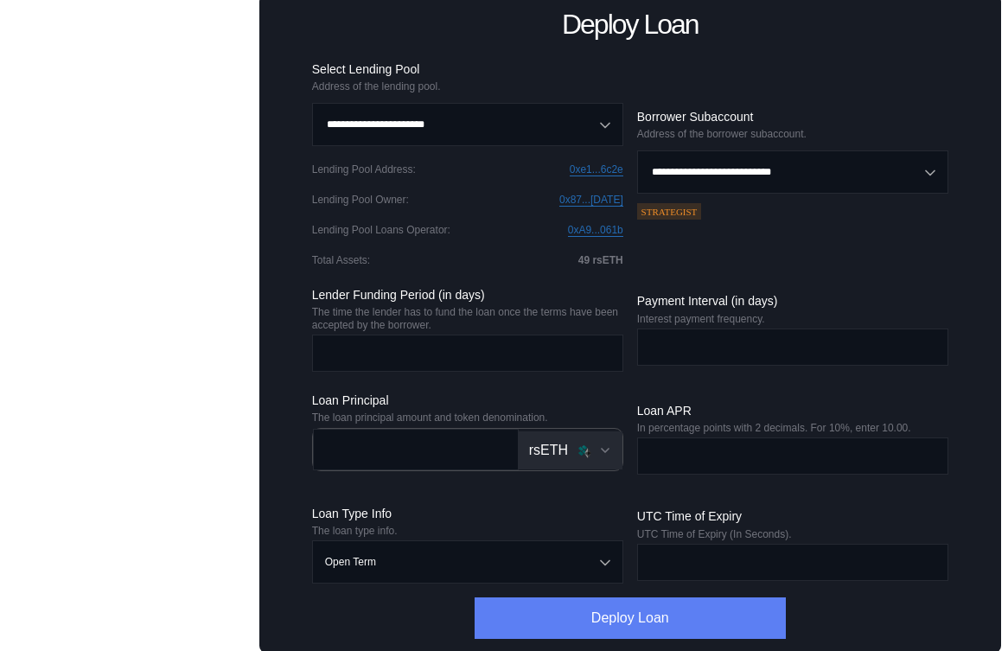
type input "****"
click at [603, 623] on button "Deploy Loan" at bounding box center [630, 618] width 311 height 42
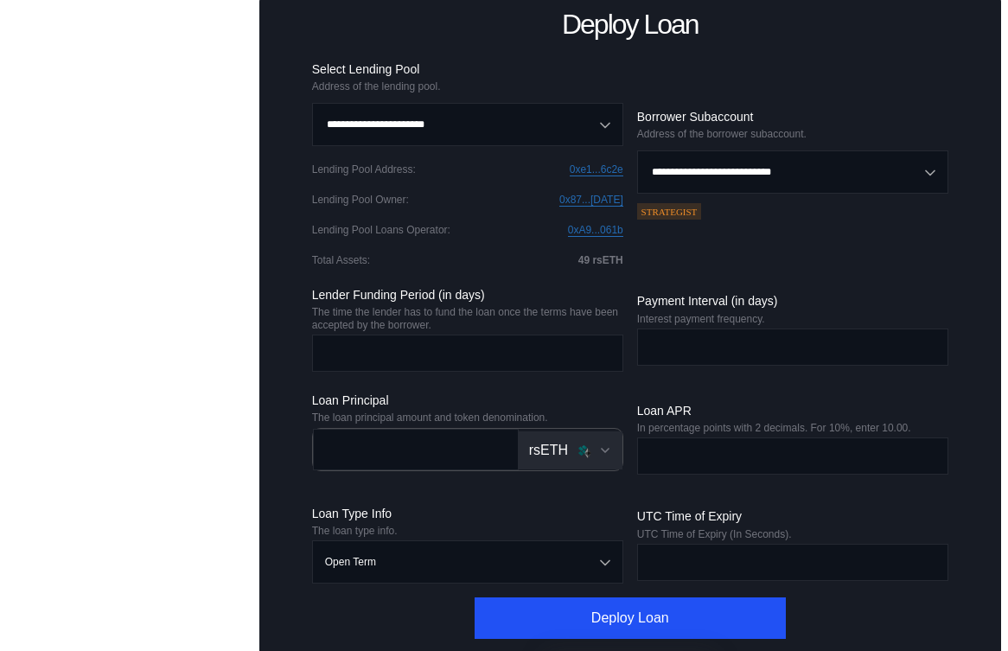
scroll to position [0, 0]
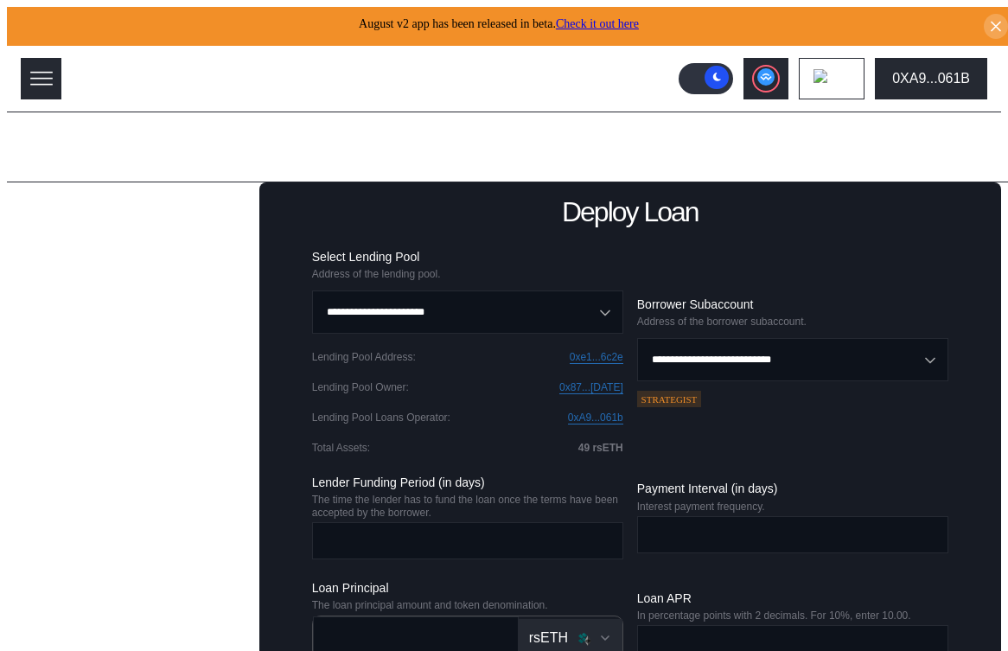
click at [67, 265] on div "Fund Loan" at bounding box center [136, 265] width 188 height 21
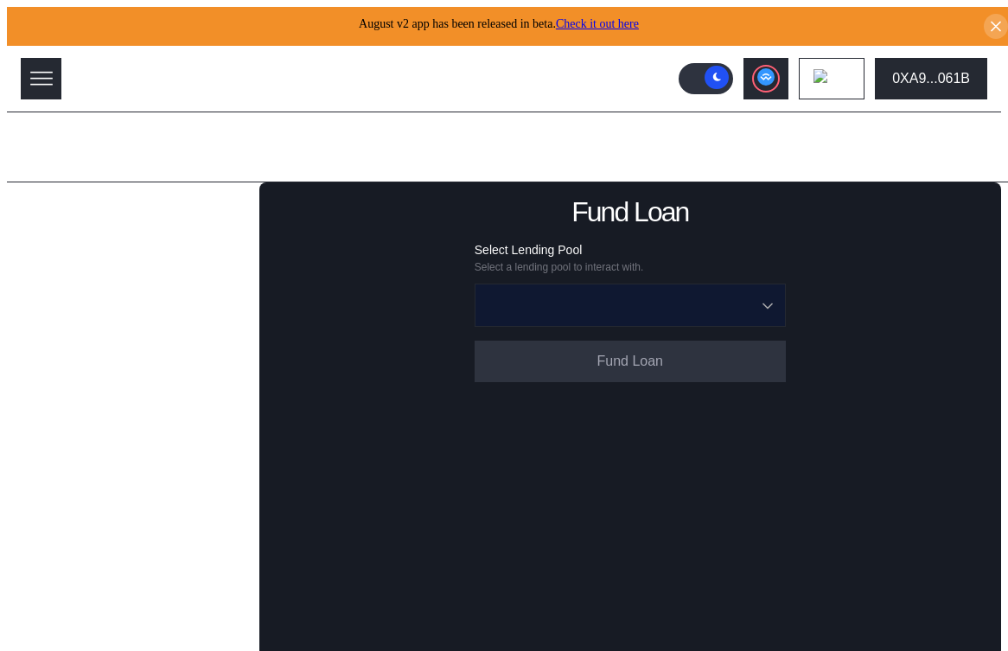
click at [558, 305] on input "Open menu" at bounding box center [621, 305] width 266 height 42
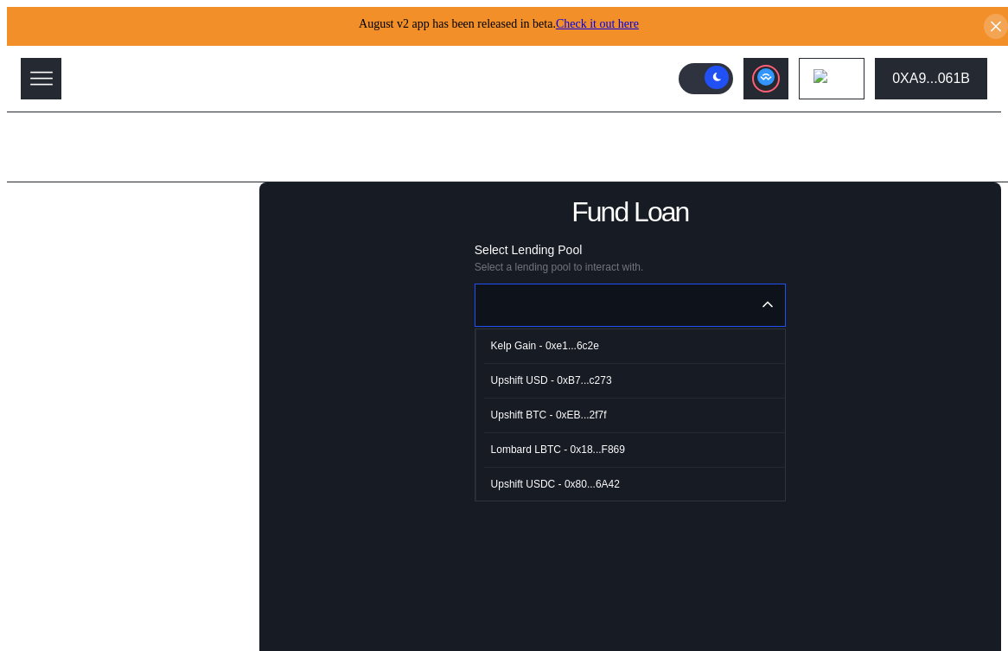
click at [542, 340] on div "Kelp Gain - 0xe1...6c2e" at bounding box center [545, 346] width 108 height 12
type input "**********"
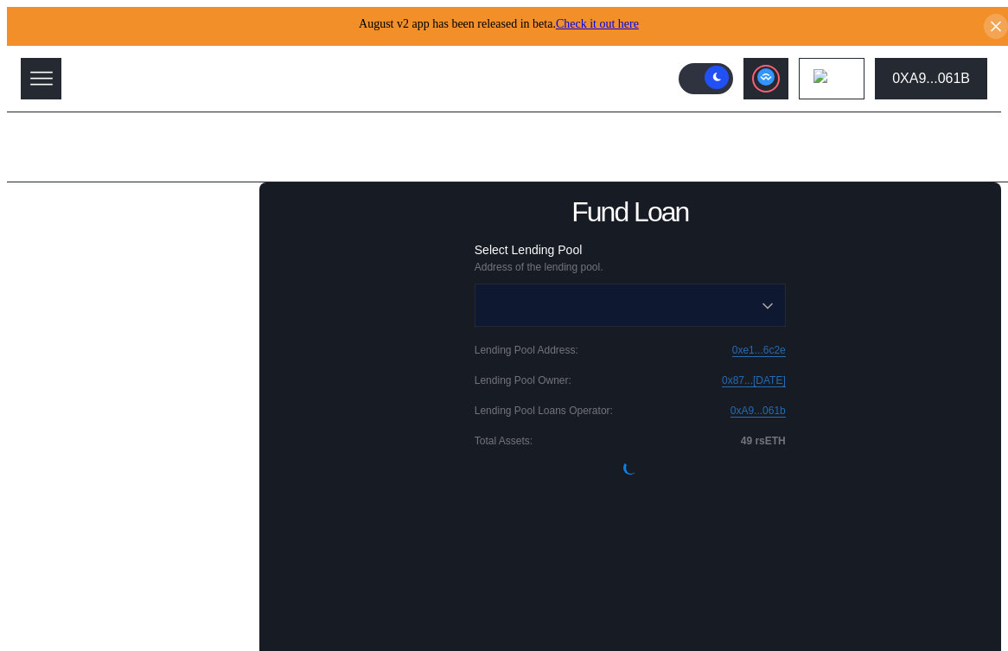
click at [603, 309] on input "Open menu" at bounding box center [621, 305] width 266 height 42
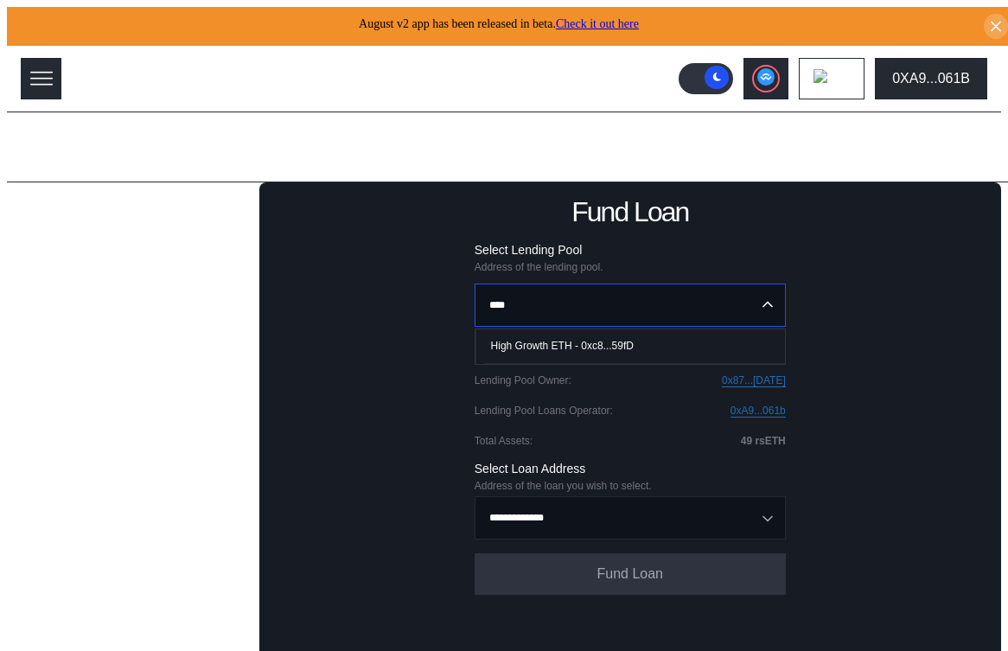
click at [601, 342] on div "High Growth ETH - 0xc8...59fD" at bounding box center [562, 346] width 143 height 12
type input "**********"
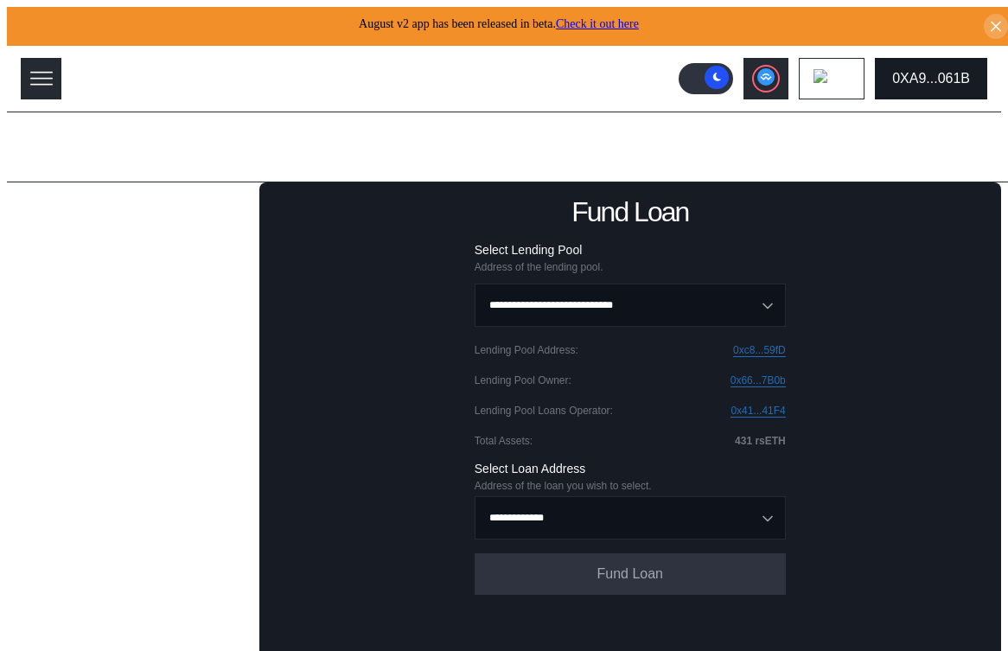
click at [914, 82] on button "0XA9...061B" at bounding box center [931, 79] width 112 height 42
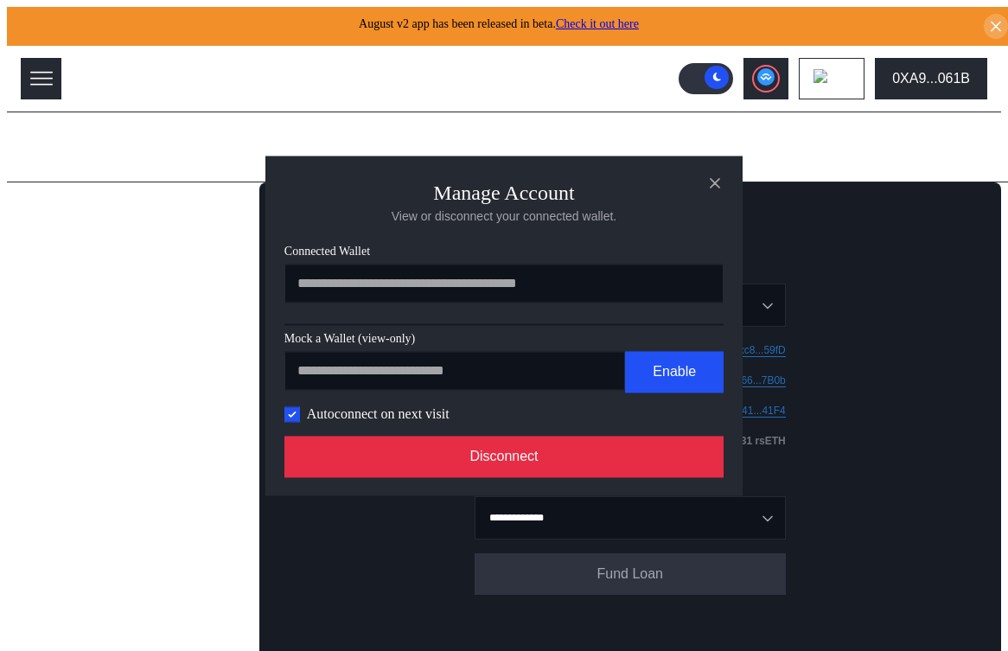
click at [613, 446] on button "Disconnect" at bounding box center [503, 457] width 439 height 42
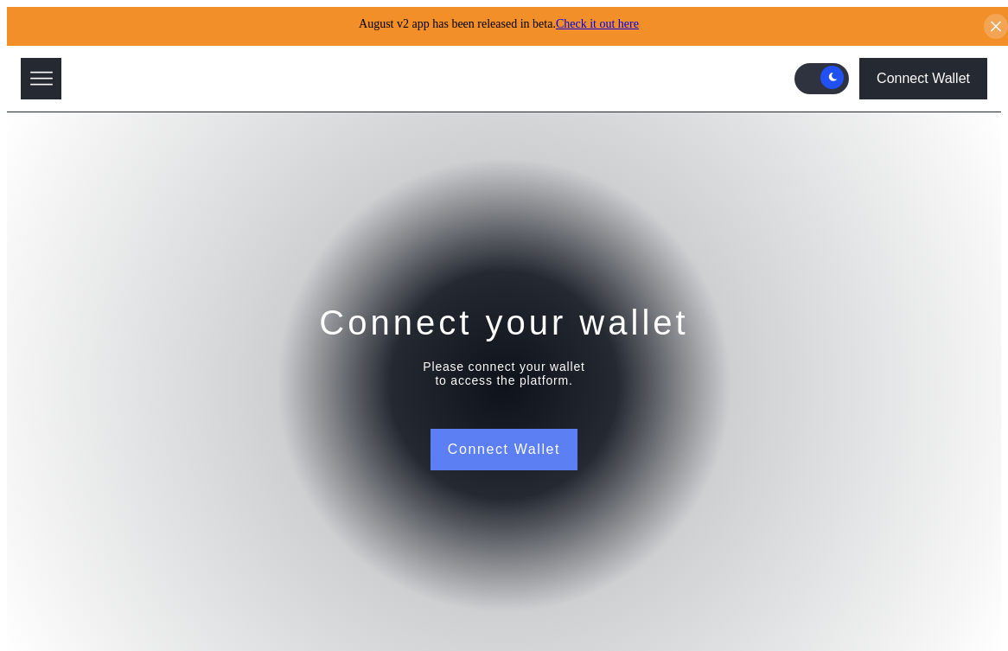
click at [488, 457] on button "Connect Wallet" at bounding box center [504, 450] width 147 height 42
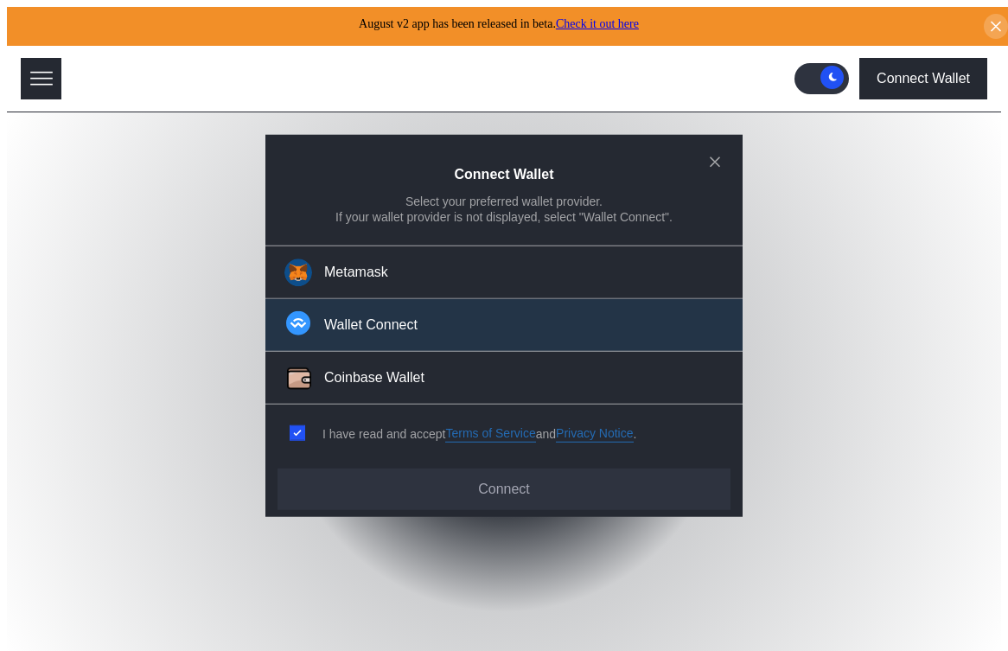
click at [544, 314] on button "Wallet Connect" at bounding box center [503, 325] width 477 height 53
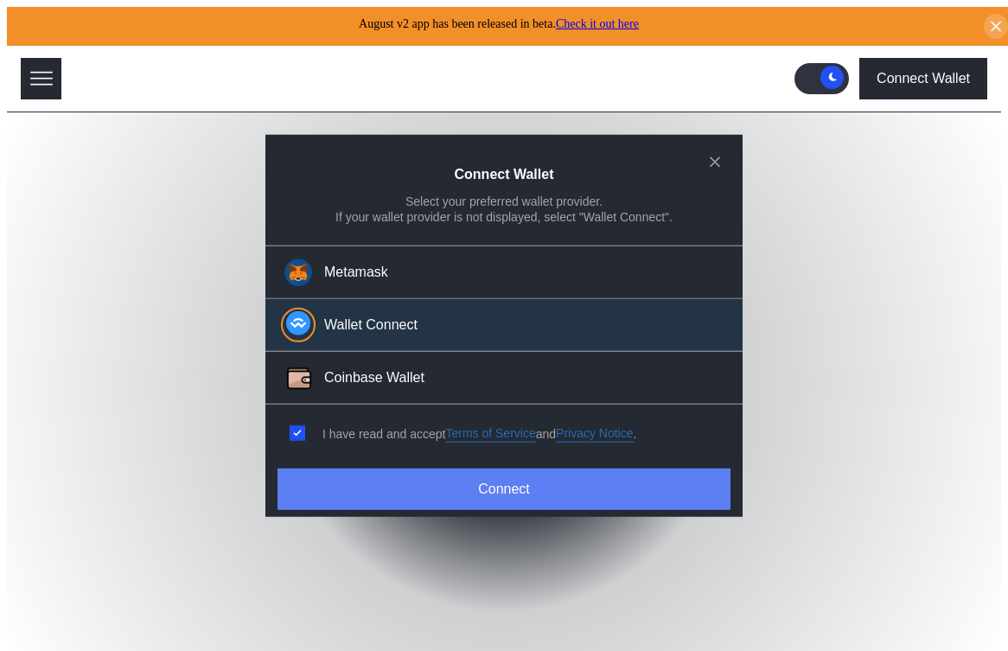
click at [482, 501] on button "Connect" at bounding box center [504, 490] width 453 height 42
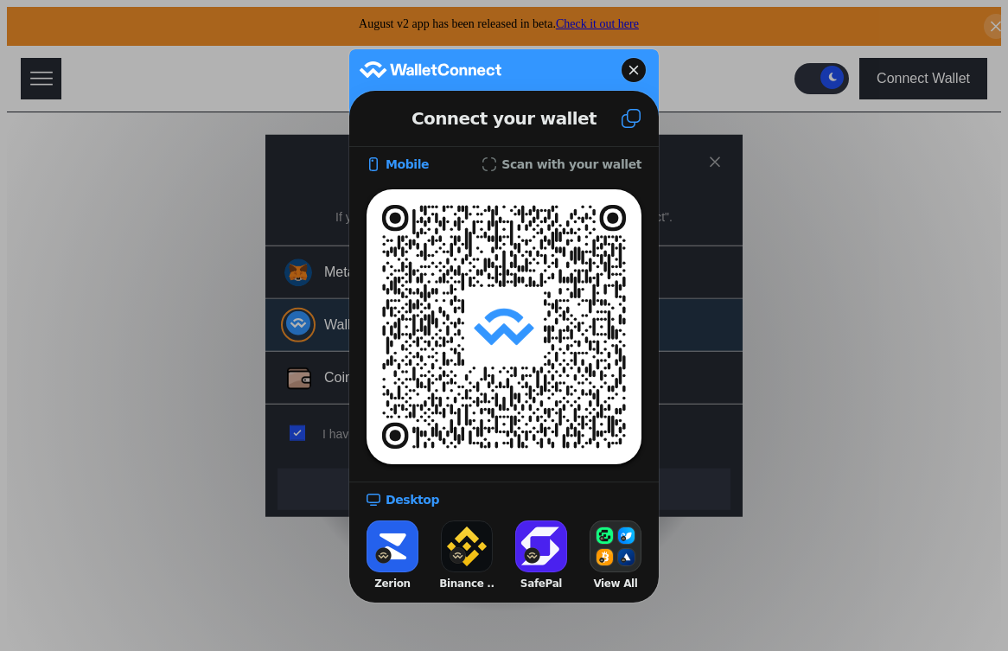
click at [629, 113] on icon at bounding box center [631, 118] width 21 height 21
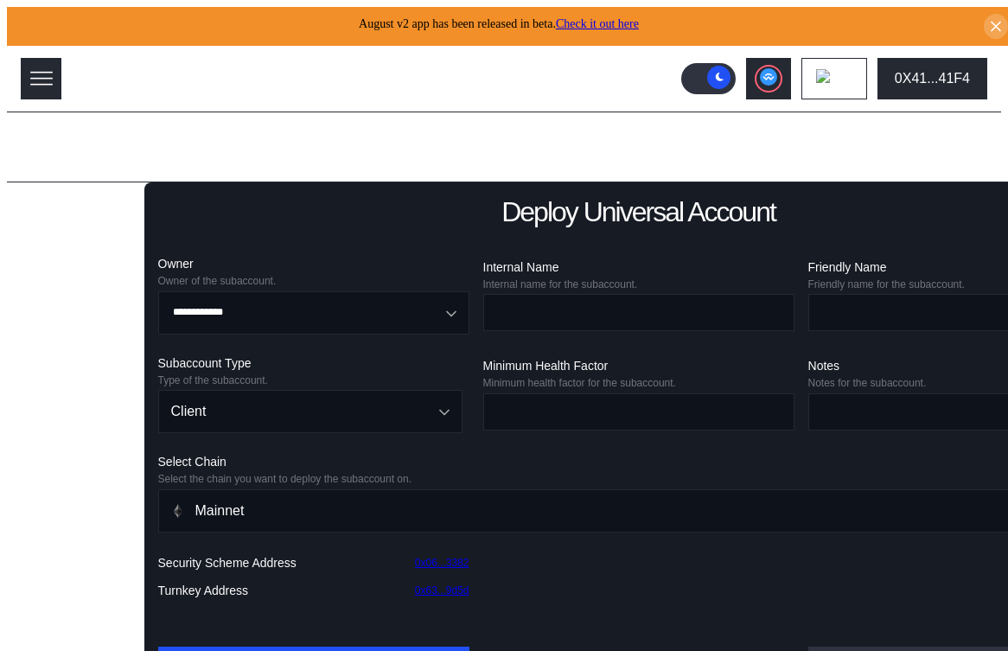
click at [83, 183] on div "Lending Pools Subaccounts Deploy Existing Subaccount Deploy Universal Subaccoun…" at bounding box center [75, 455] width 137 height 547
click at [83, 189] on div "Lending Pools Subaccounts Deploy Existing Subaccount Deploy Universal Subaccoun…" at bounding box center [75, 455] width 137 height 547
click at [83, 204] on div "Lending Pools" at bounding box center [73, 212] width 87 height 16
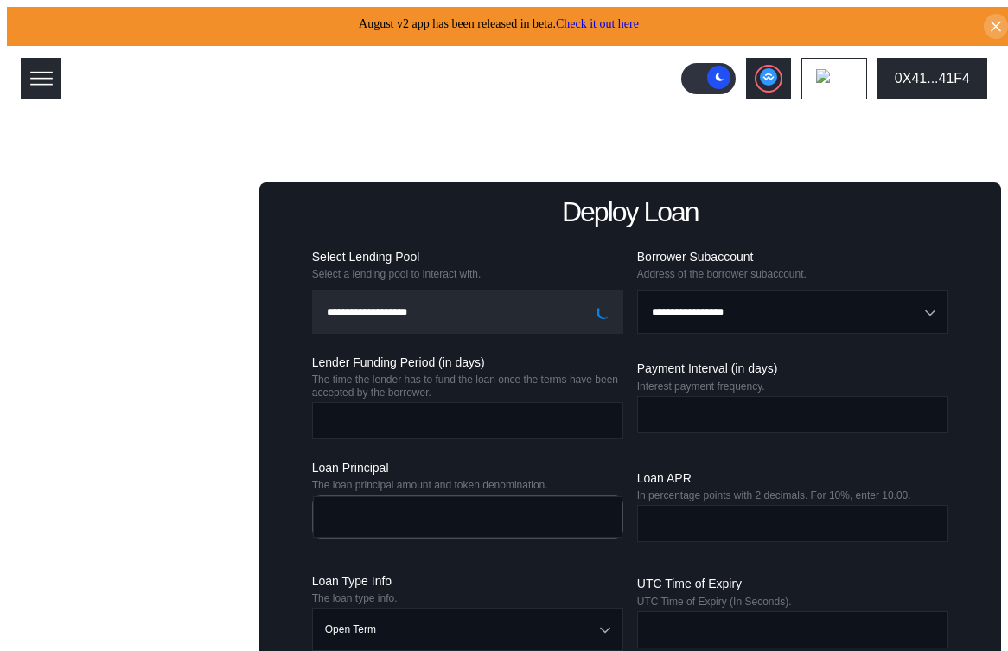
click at [90, 268] on div "Fund Loan" at bounding box center [136, 265] width 188 height 21
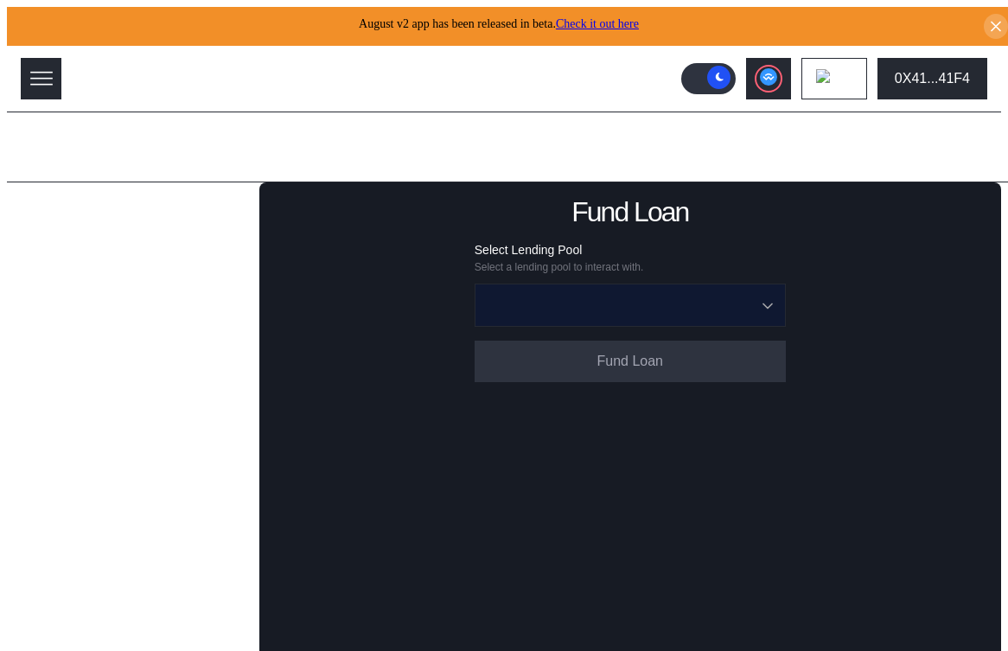
click at [625, 314] on input "Open menu" at bounding box center [621, 305] width 266 height 42
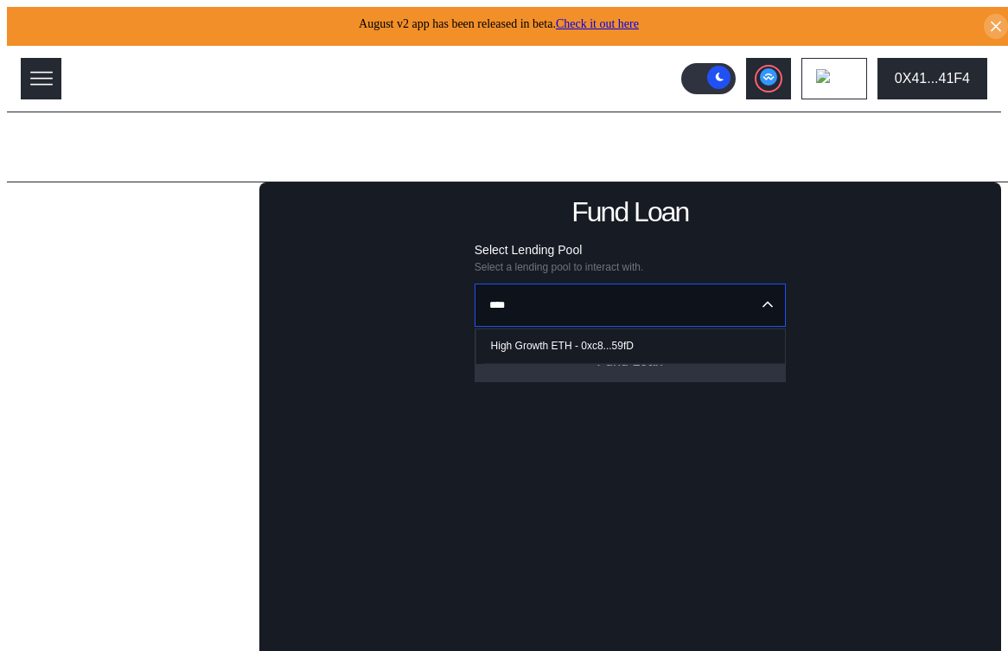
click at [572, 343] on div "High Growth ETH - 0xc8...59fD" at bounding box center [562, 346] width 143 height 12
type input "**********"
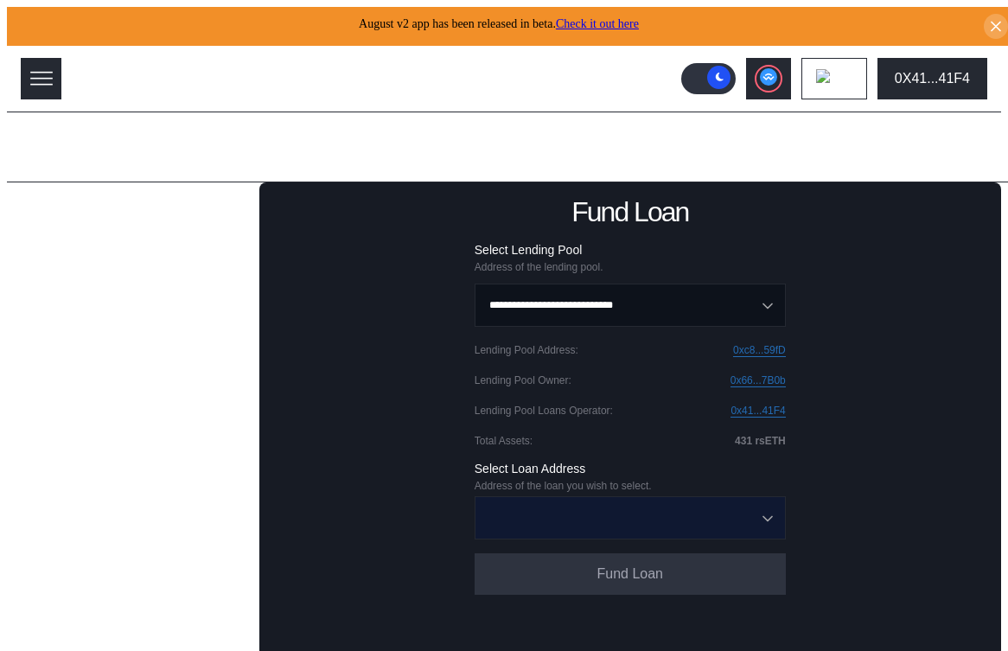
click at [543, 518] on input "Open menu" at bounding box center [621, 518] width 266 height 42
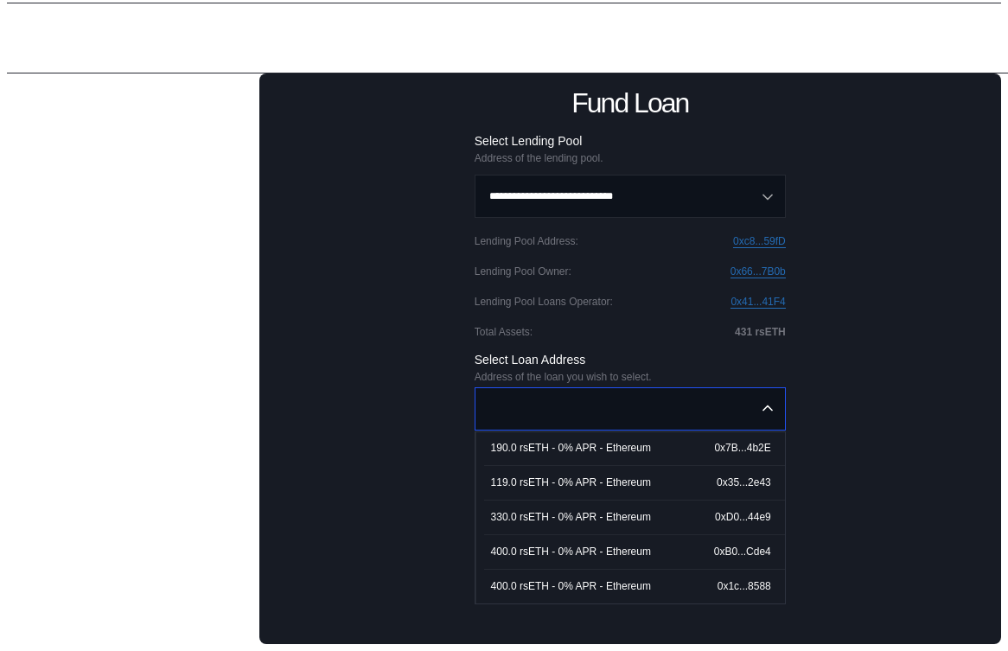
scroll to position [165, 0]
click at [574, 580] on div "400.0 rsETH - 0% APR - Ethereum" at bounding box center [571, 586] width 160 height 12
type input "**********"
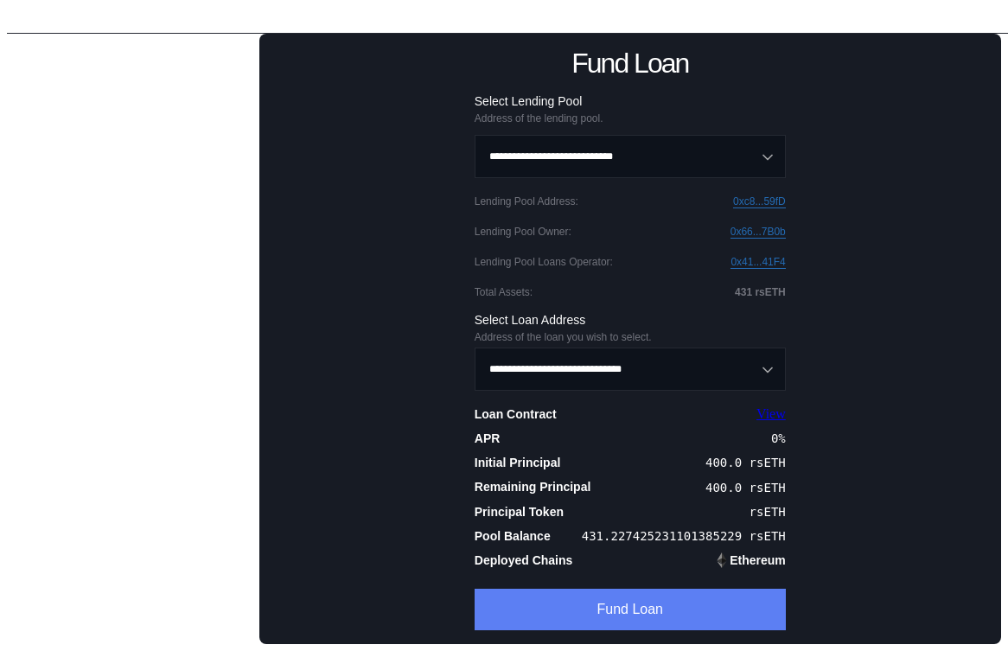
click at [551, 589] on button "Fund Loan" at bounding box center [630, 610] width 311 height 42
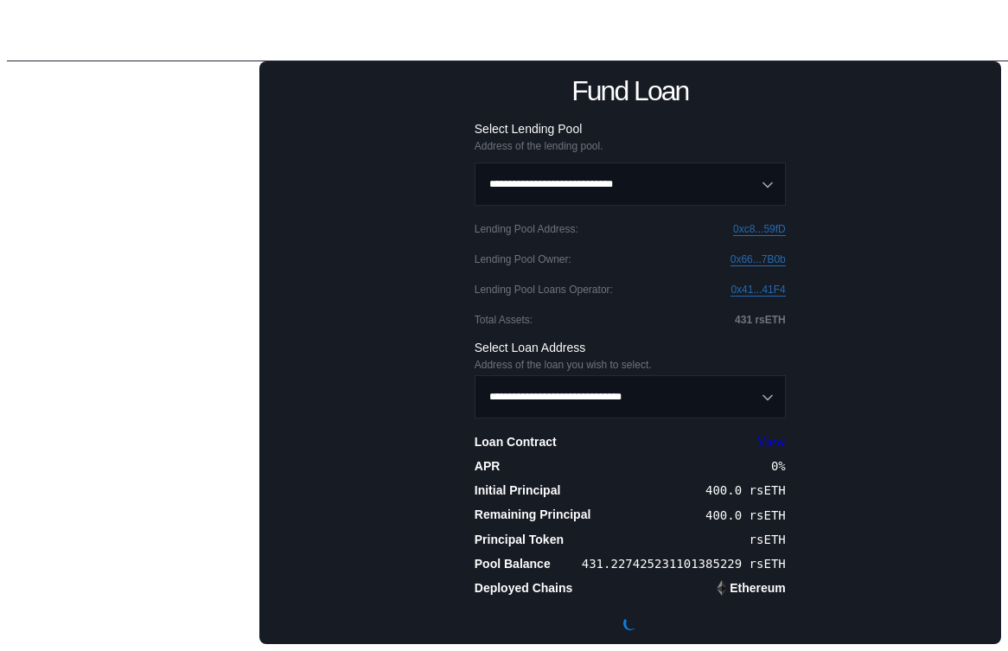
scroll to position [0, 0]
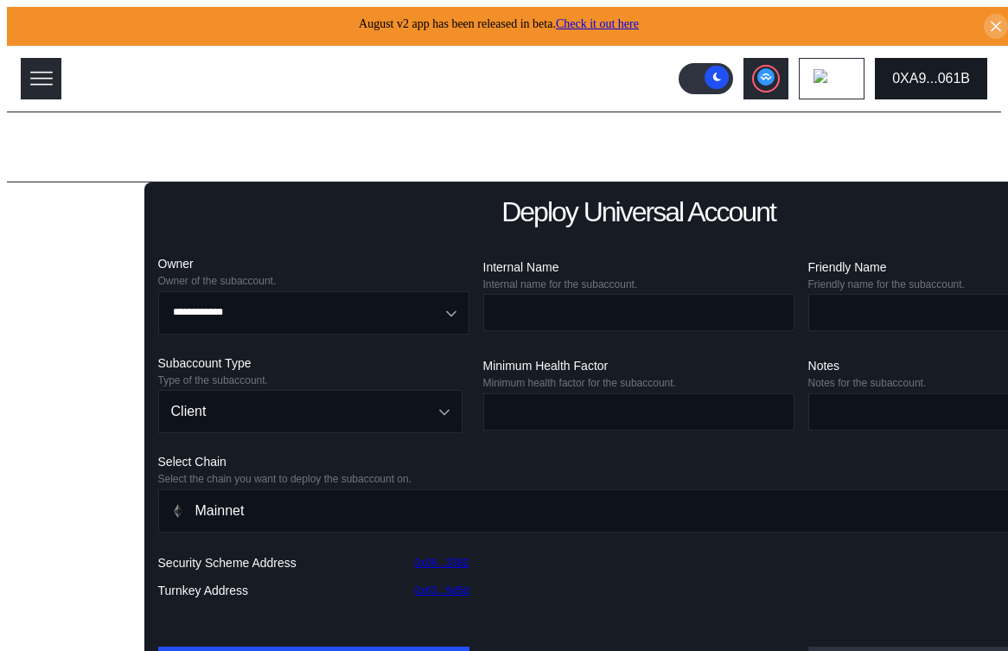
click at [954, 71] on div "0XA9...061B" at bounding box center [931, 79] width 78 height 16
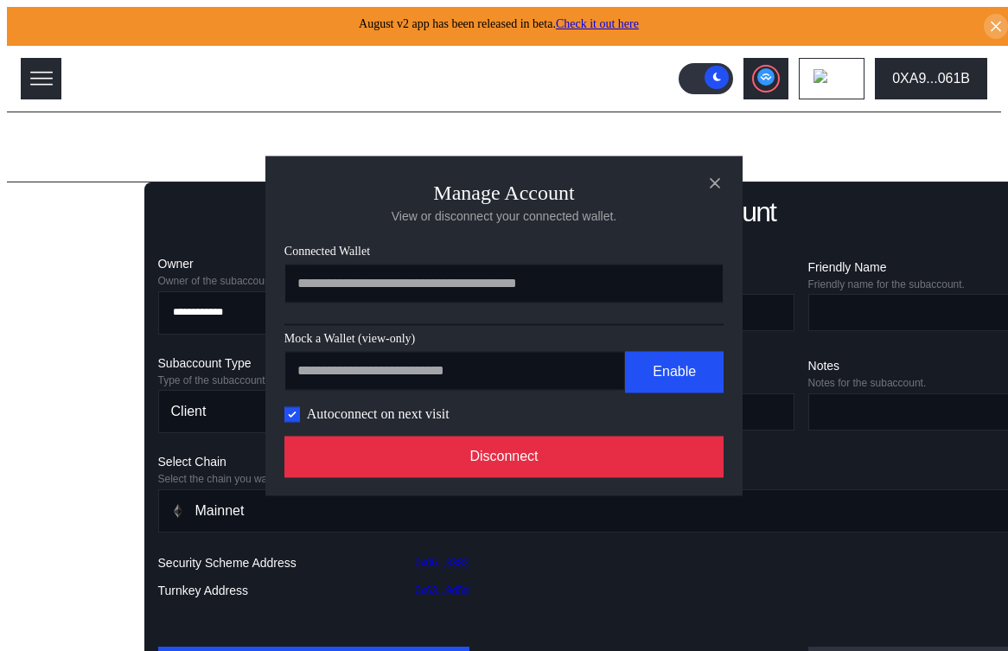
click at [622, 462] on button "Disconnect" at bounding box center [503, 457] width 439 height 42
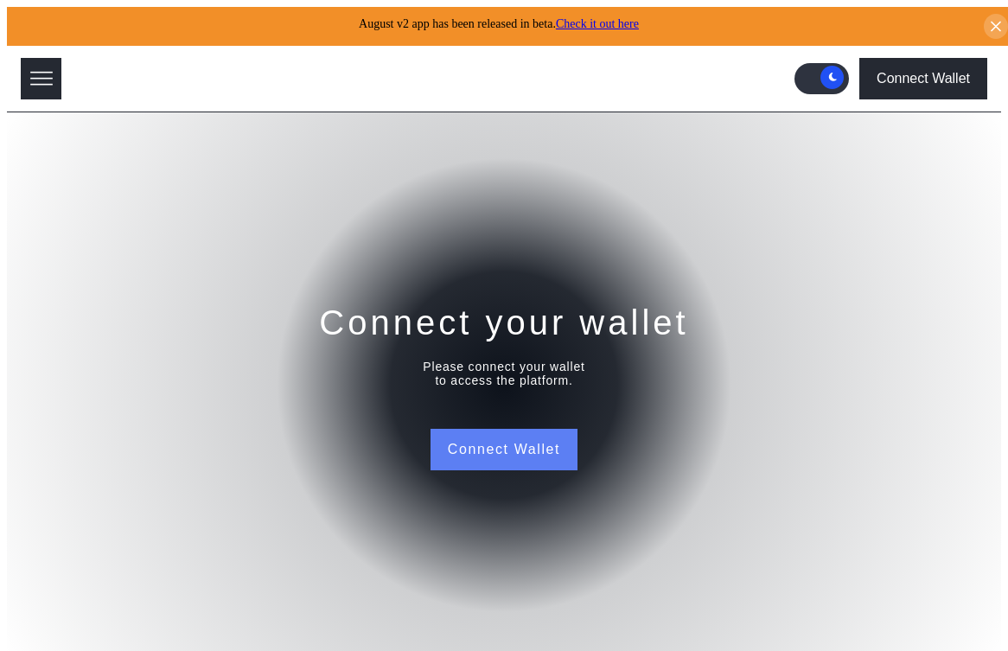
click at [514, 452] on button "Connect Wallet" at bounding box center [504, 450] width 147 height 42
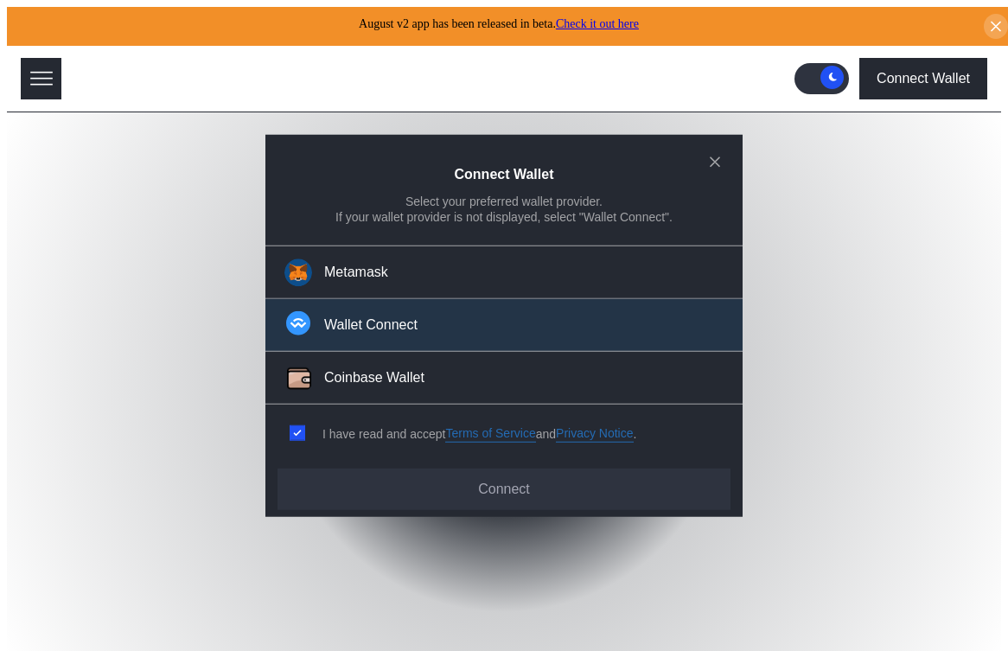
click at [456, 332] on button "Wallet Connect" at bounding box center [503, 325] width 477 height 53
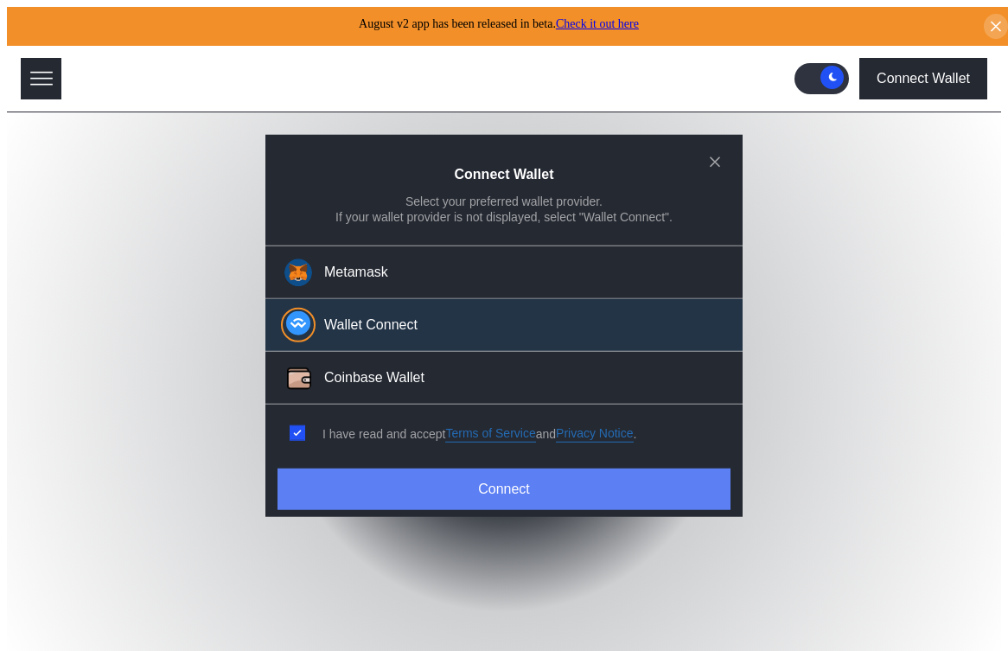
click at [490, 494] on button "Connect" at bounding box center [504, 490] width 453 height 42
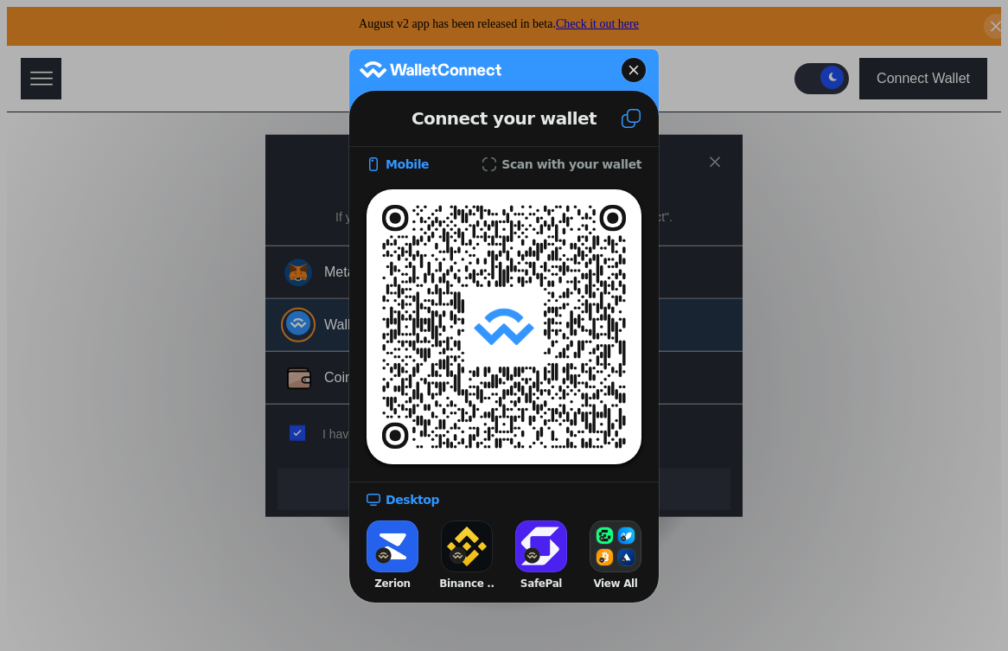
click at [639, 115] on icon at bounding box center [631, 118] width 19 height 19
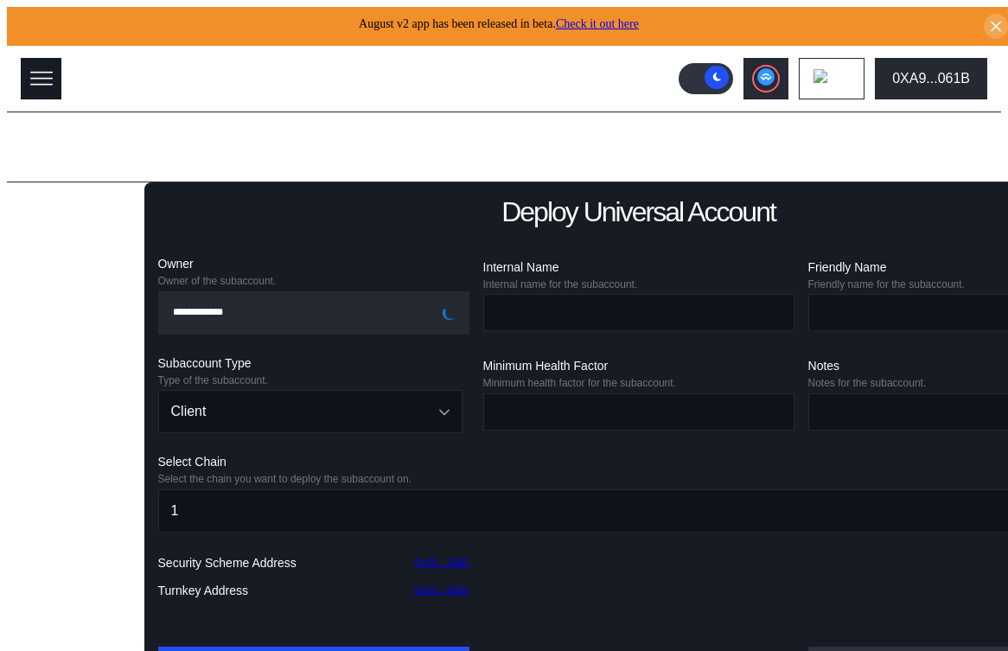
click at [40, 79] on icon at bounding box center [41, 79] width 24 height 24
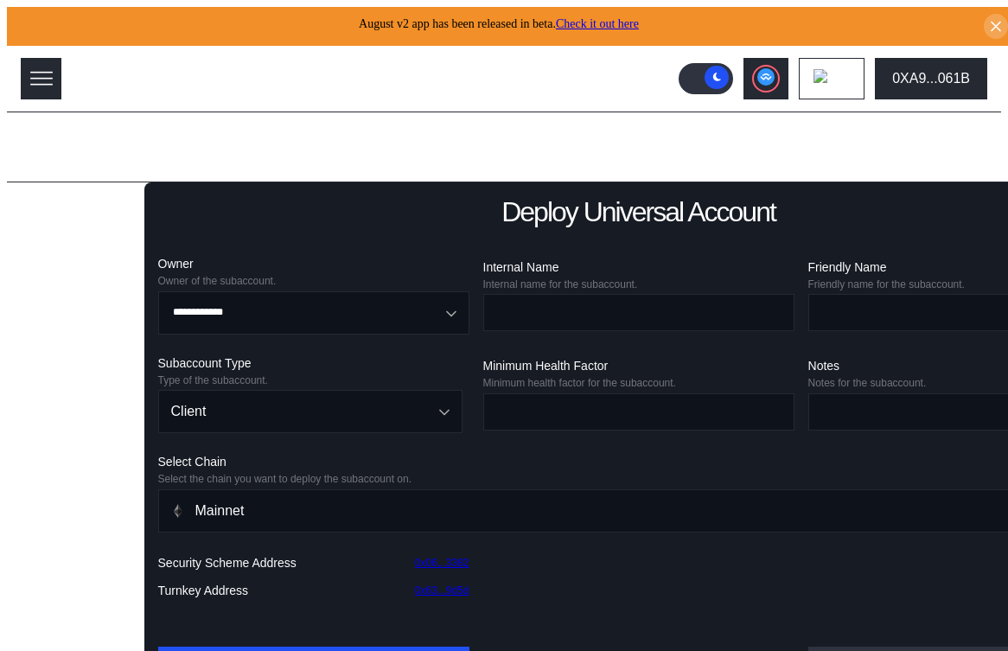
click at [86, 200] on div "Lending Pools" at bounding box center [81, 212] width 115 height 24
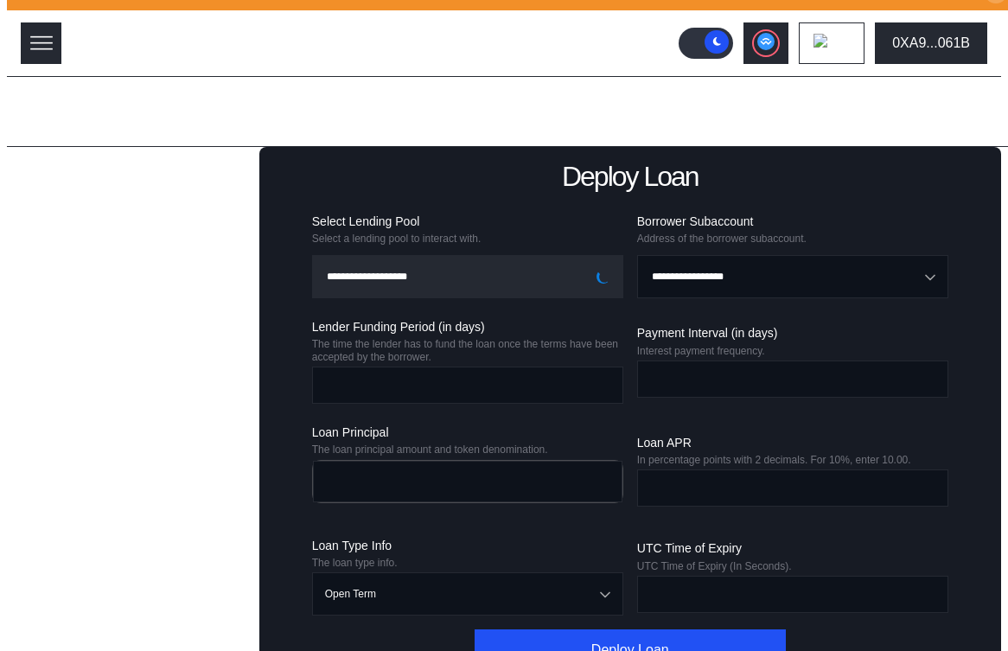
scroll to position [36, 0]
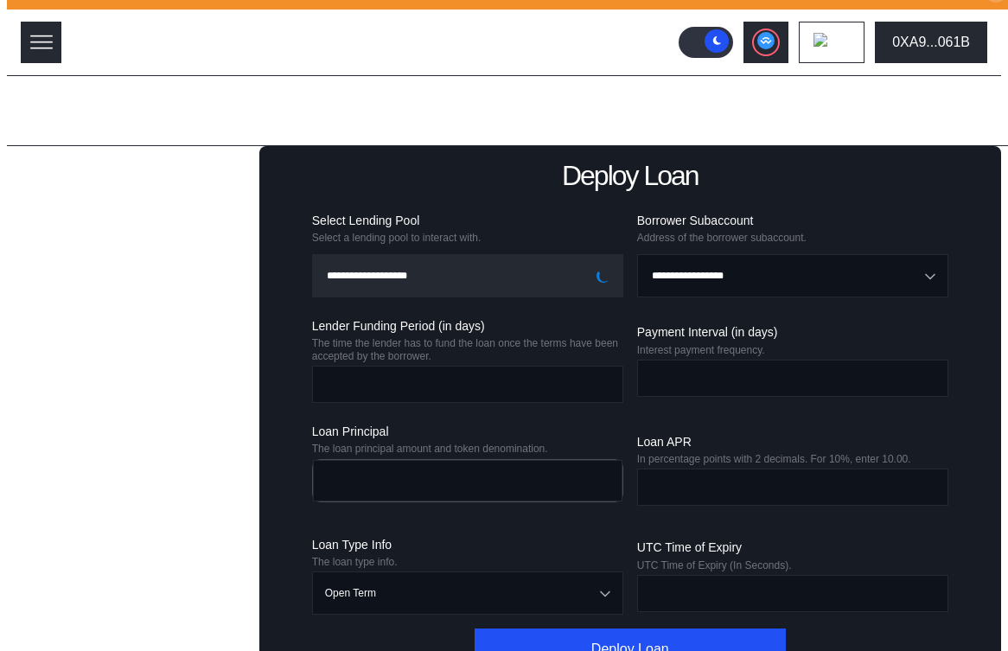
click at [97, 220] on div "Fund Loan" at bounding box center [136, 229] width 188 height 21
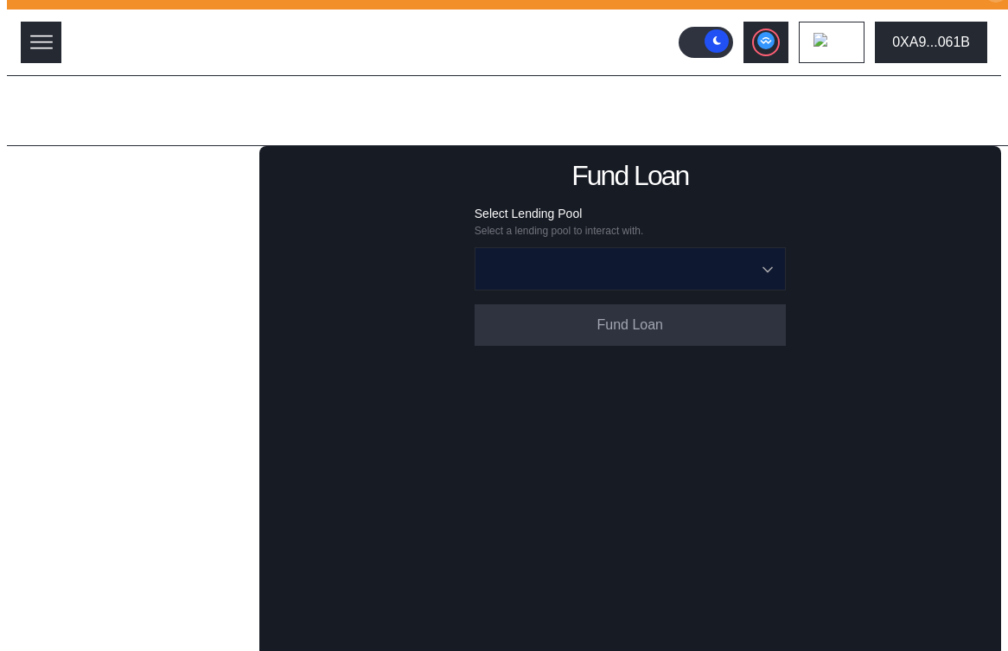
click at [550, 267] on input "Open menu" at bounding box center [621, 269] width 266 height 42
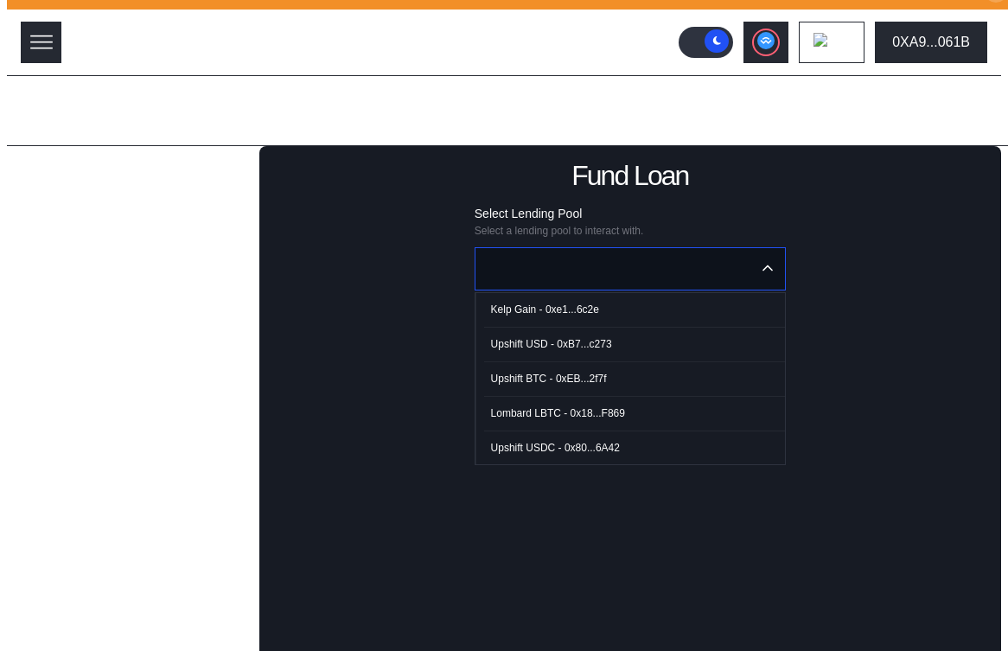
click at [526, 321] on span "Kelp Gain - 0xe1...6c2e" at bounding box center [634, 309] width 301 height 35
type input "**********"
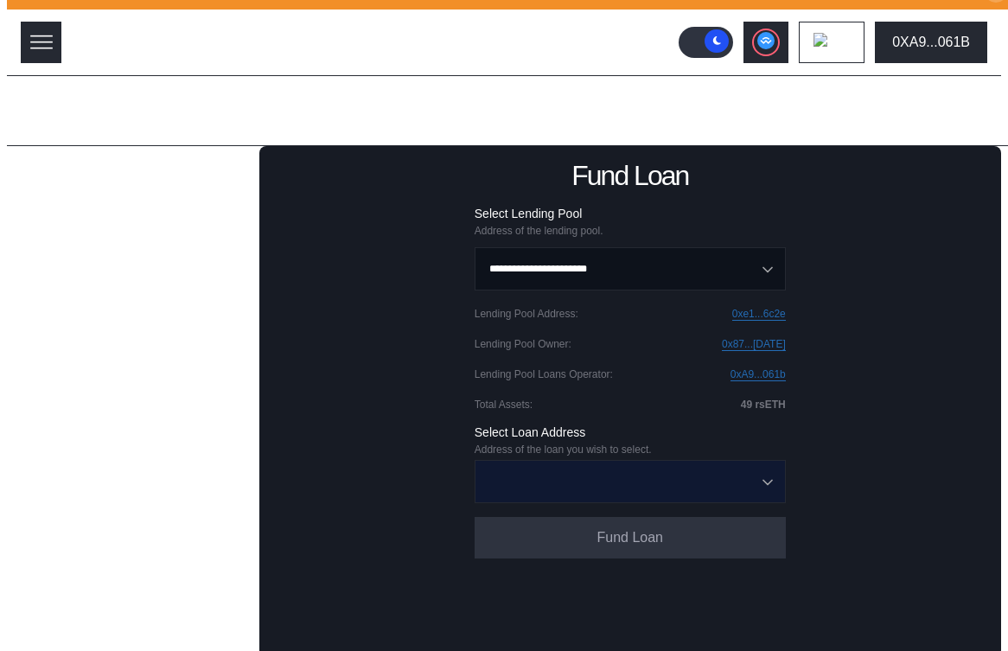
click at [630, 482] on input "Open menu" at bounding box center [621, 482] width 266 height 42
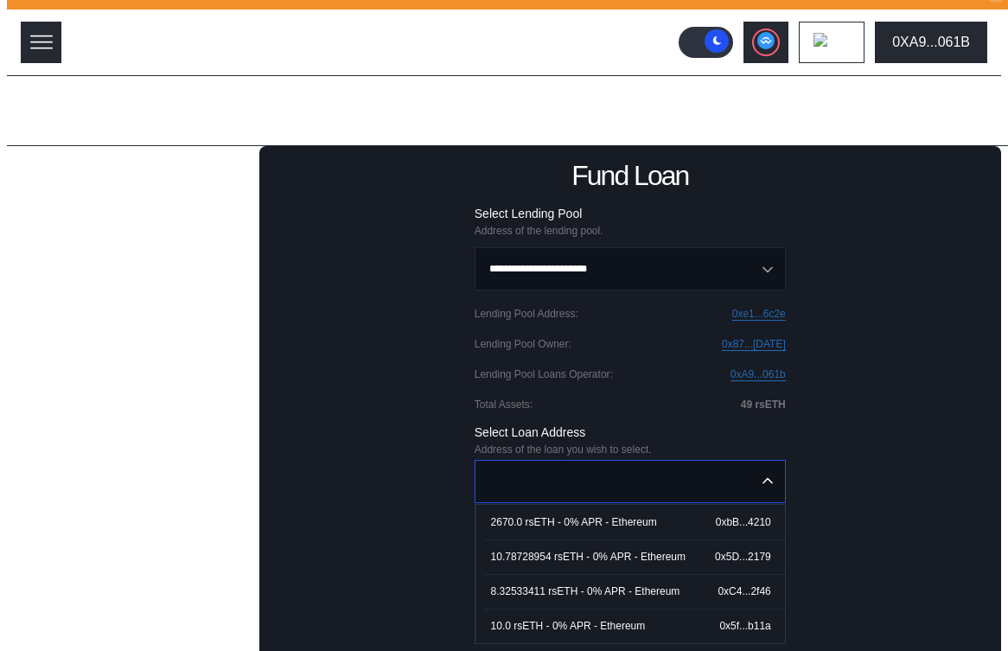
scroll to position [165, 0]
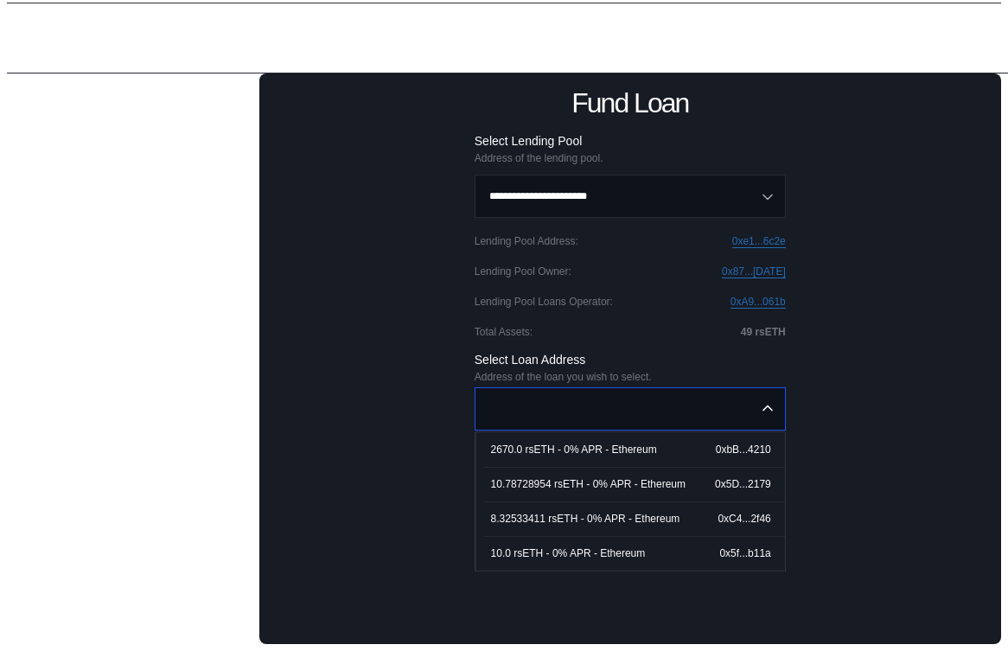
click at [621, 547] on div "10.0 rsETH - 0% APR - Ethereum" at bounding box center [568, 553] width 155 height 12
type input "**********"
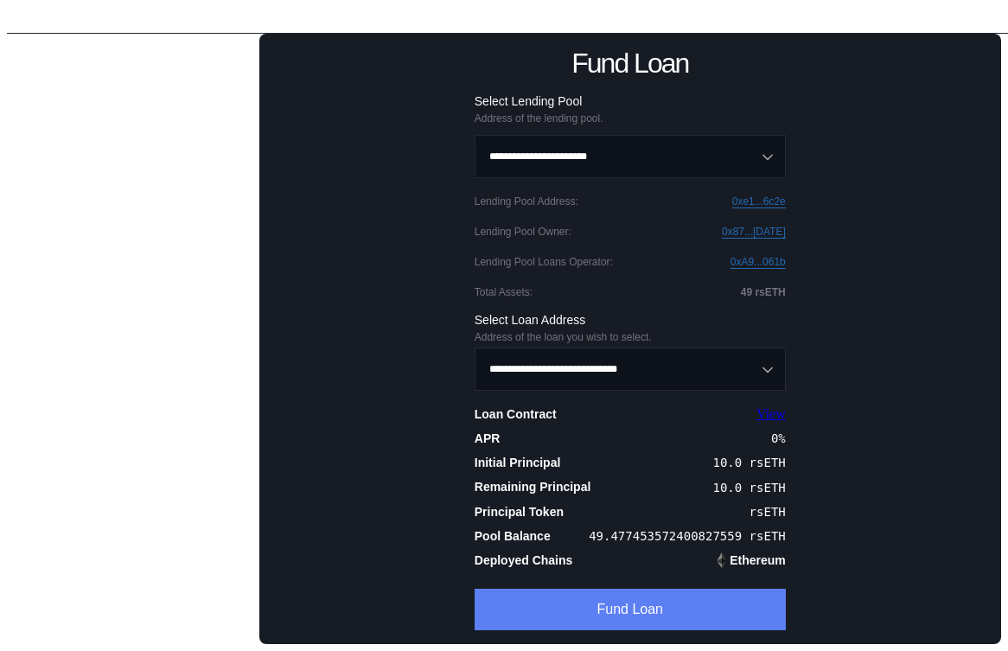
click at [592, 599] on button "Fund Loan" at bounding box center [630, 610] width 311 height 42
